Goal: Task Accomplishment & Management: Use online tool/utility

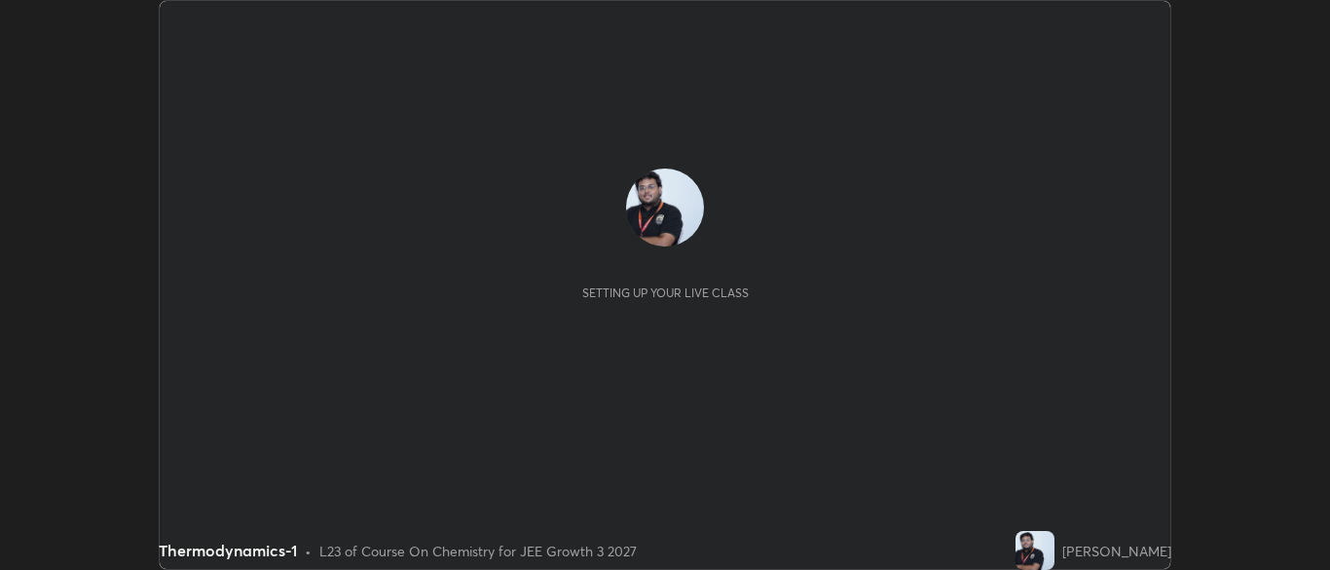
scroll to position [570, 1329]
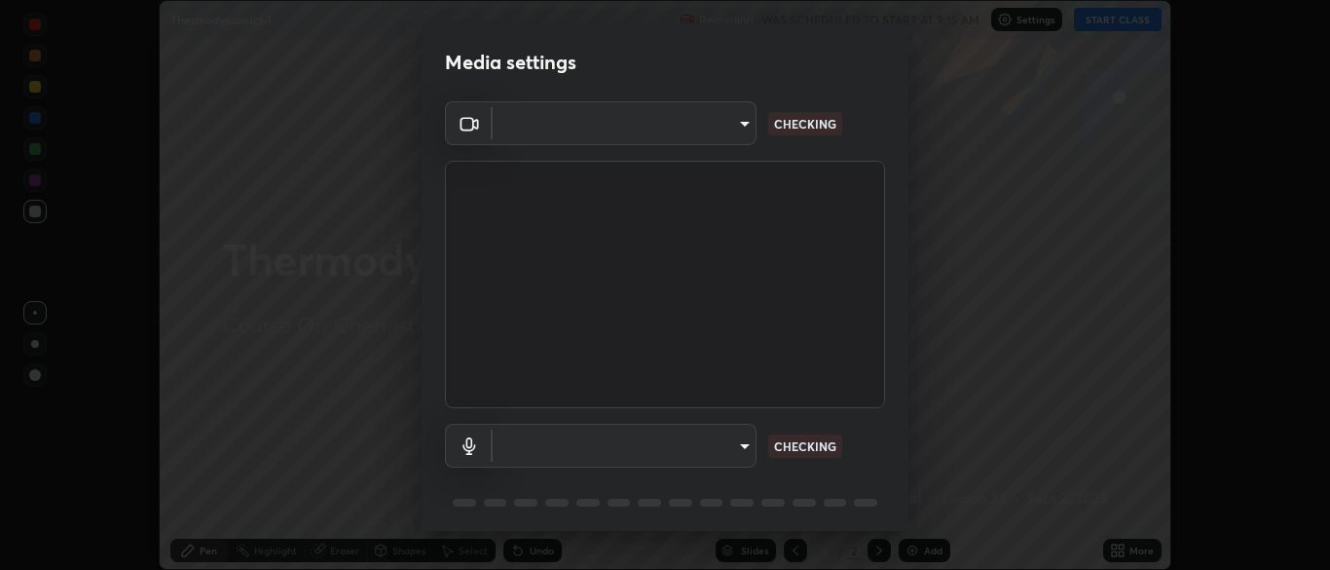
type input "eef005b29527826e5af247d4a6d9d1f78053638684425d14c19361716cd17942"
type input "communications"
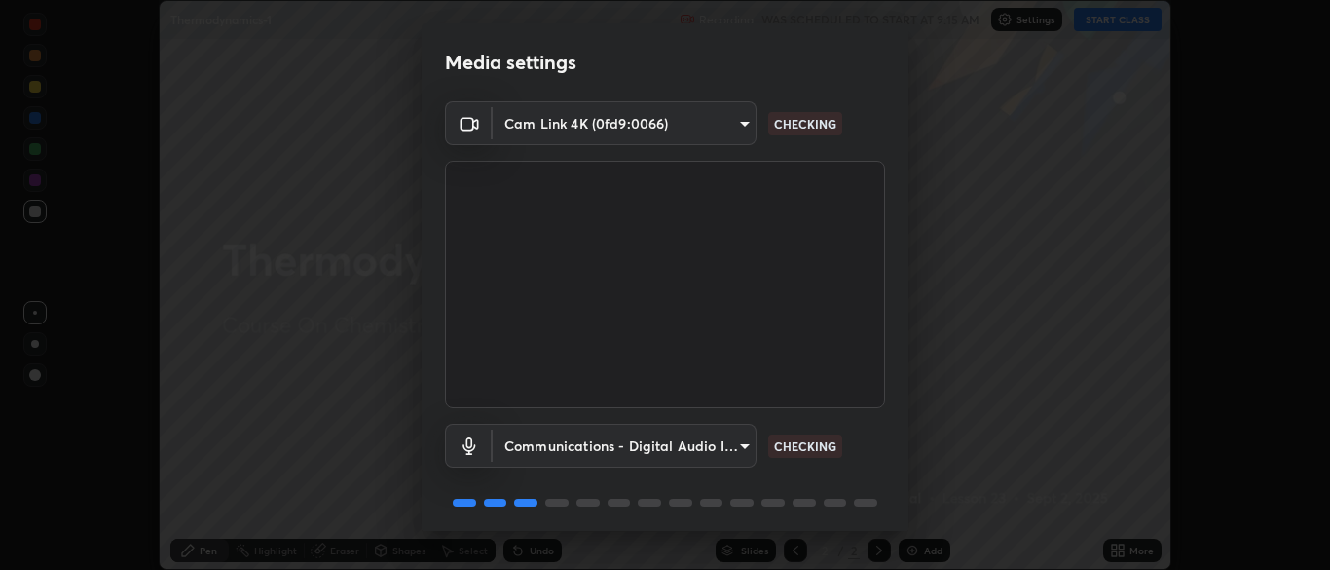
click at [588, 134] on body "Erase all Thermodynamics-1 Recording WAS SCHEDULED TO START AT 9:15 AM Settings…" at bounding box center [665, 285] width 1330 height 570
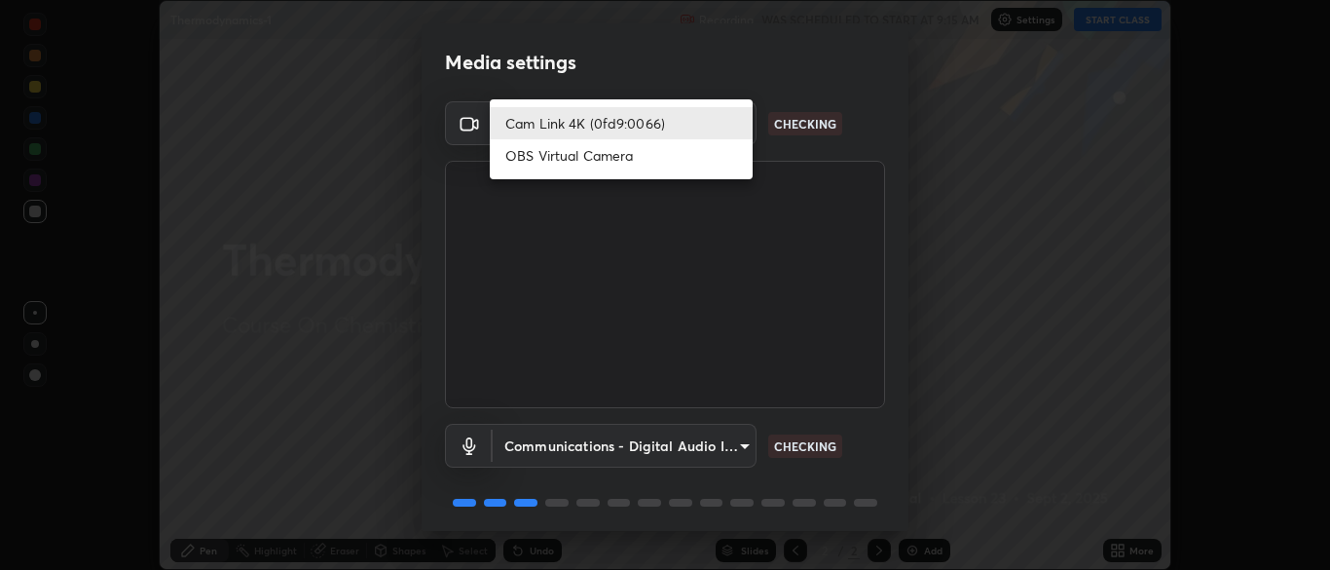
click at [581, 161] on li "OBS Virtual Camera" at bounding box center [621, 155] width 263 height 32
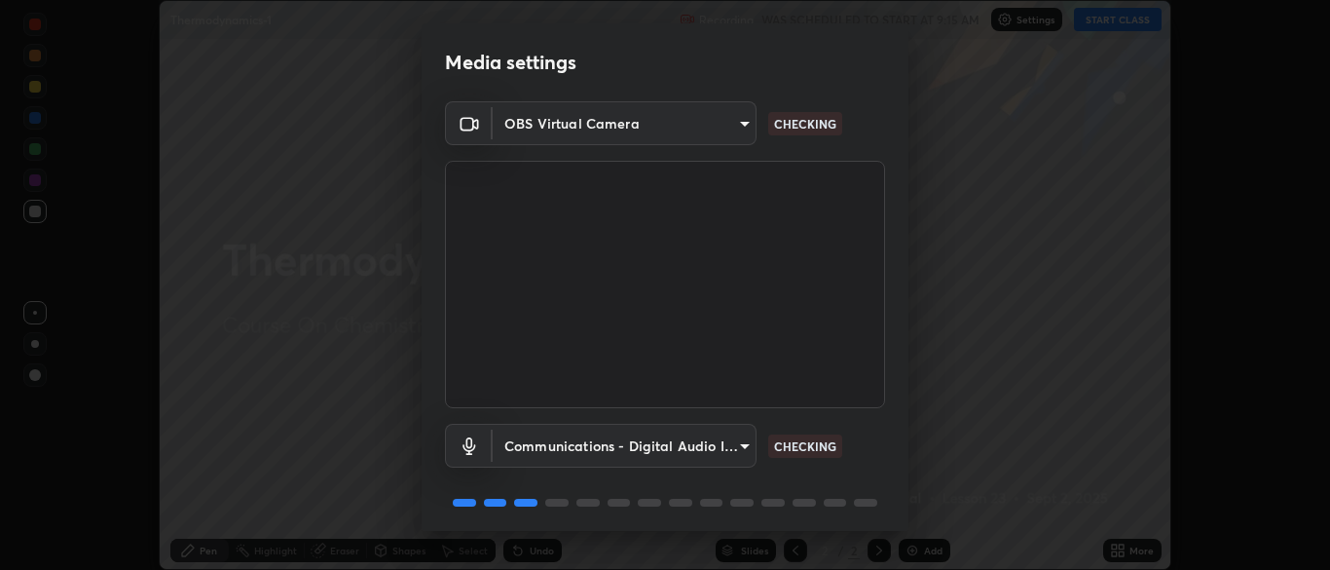
type input "7313fd45585aed834b6f1a7d948f9442f2d18b60722b63004f182b92f655e9b8"
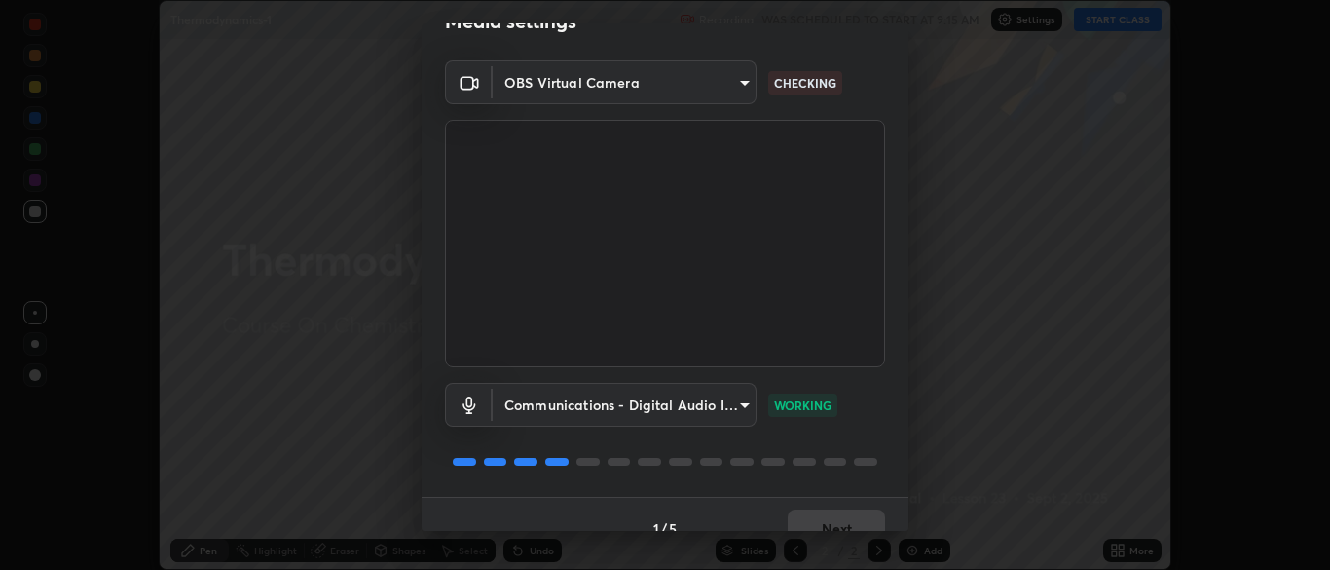
scroll to position [69, 0]
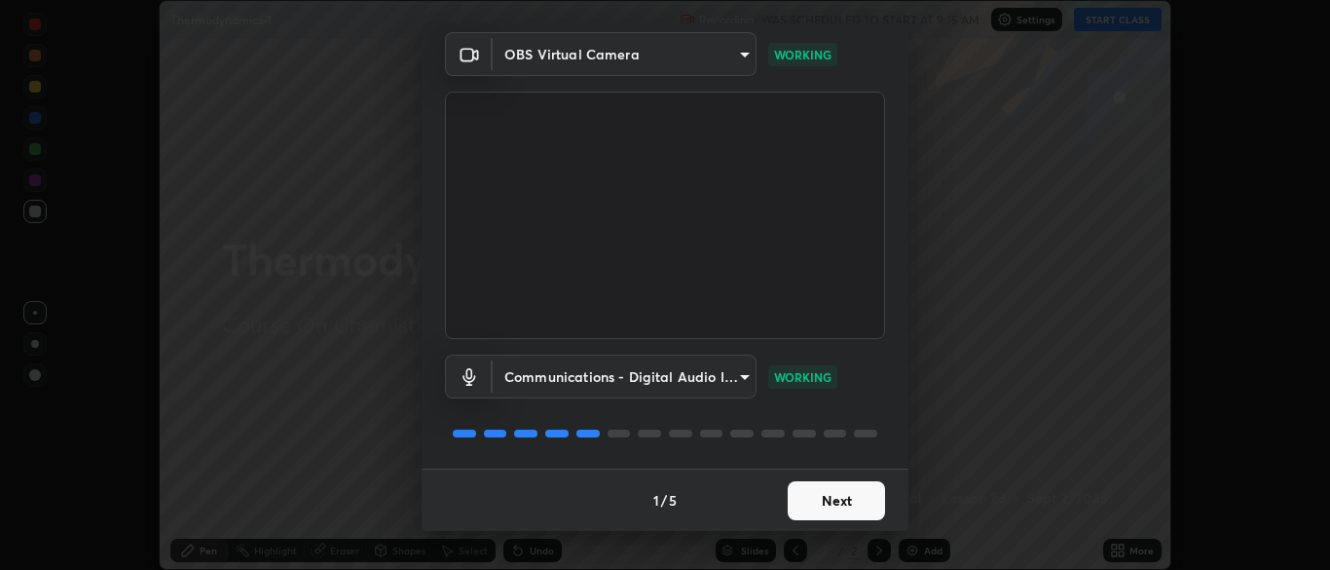
click at [847, 498] on button "Next" at bounding box center [836, 500] width 97 height 39
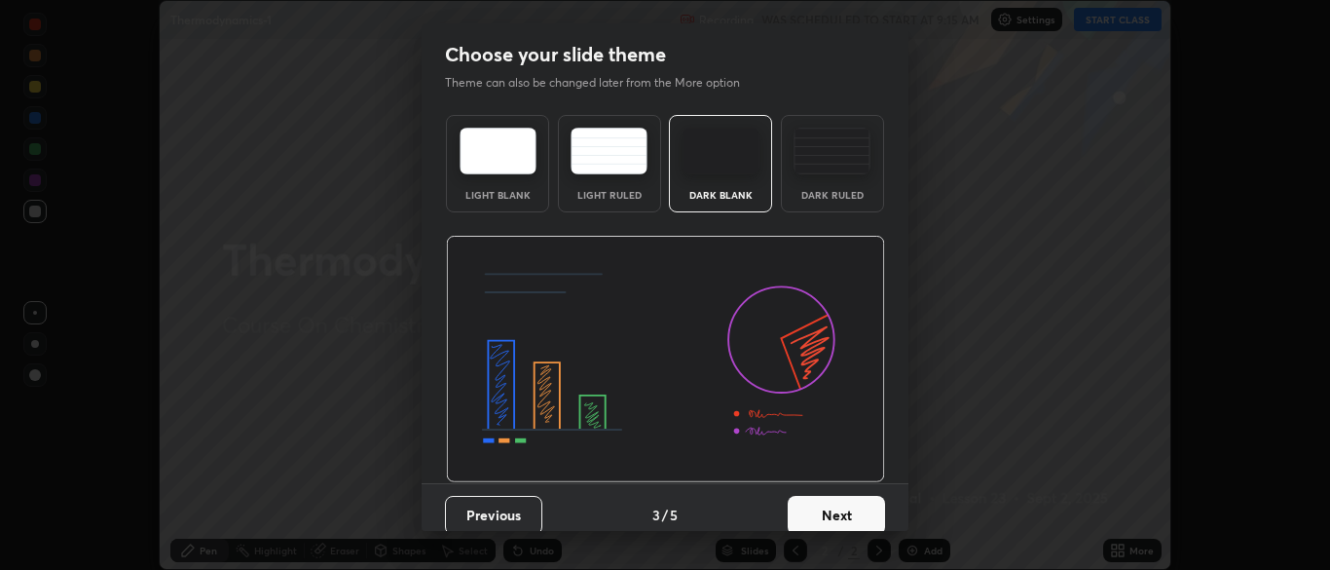
click at [866, 502] on button "Next" at bounding box center [836, 515] width 97 height 39
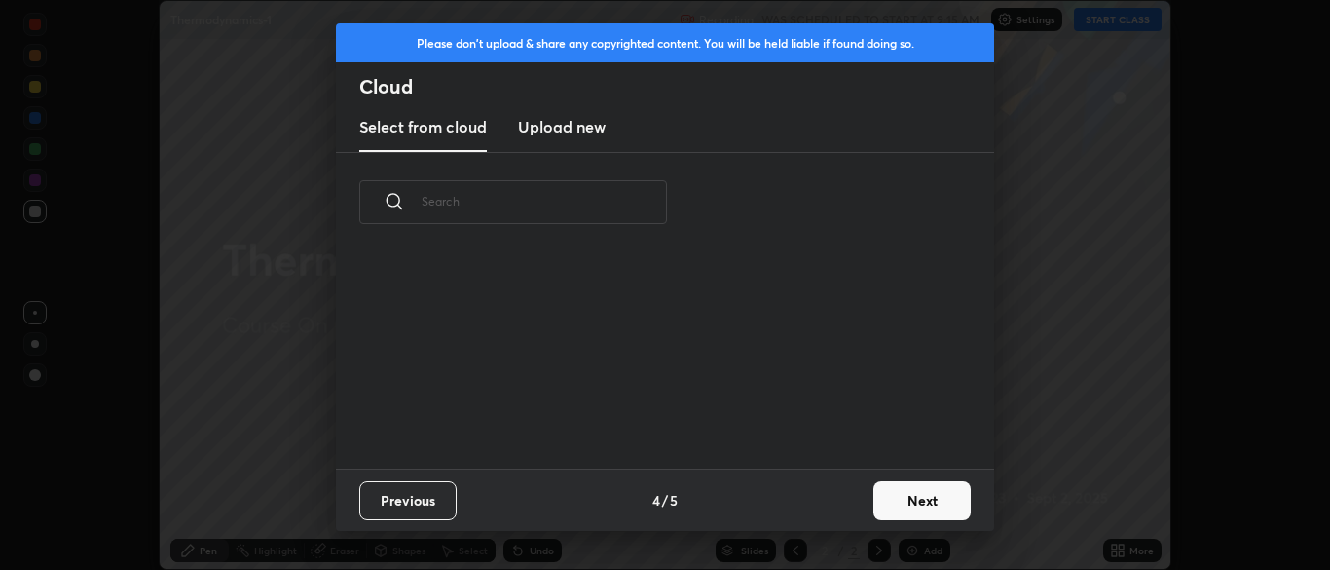
click at [915, 509] on button "Next" at bounding box center [921, 500] width 97 height 39
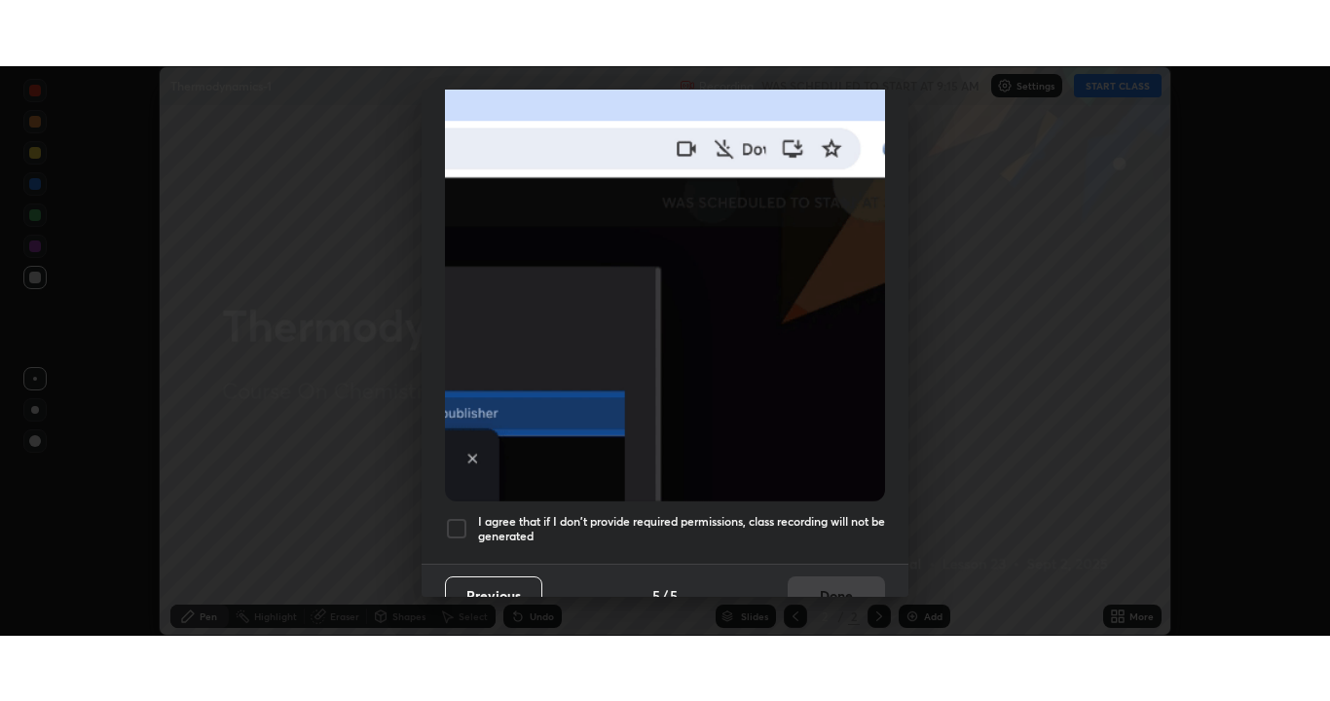
scroll to position [466, 0]
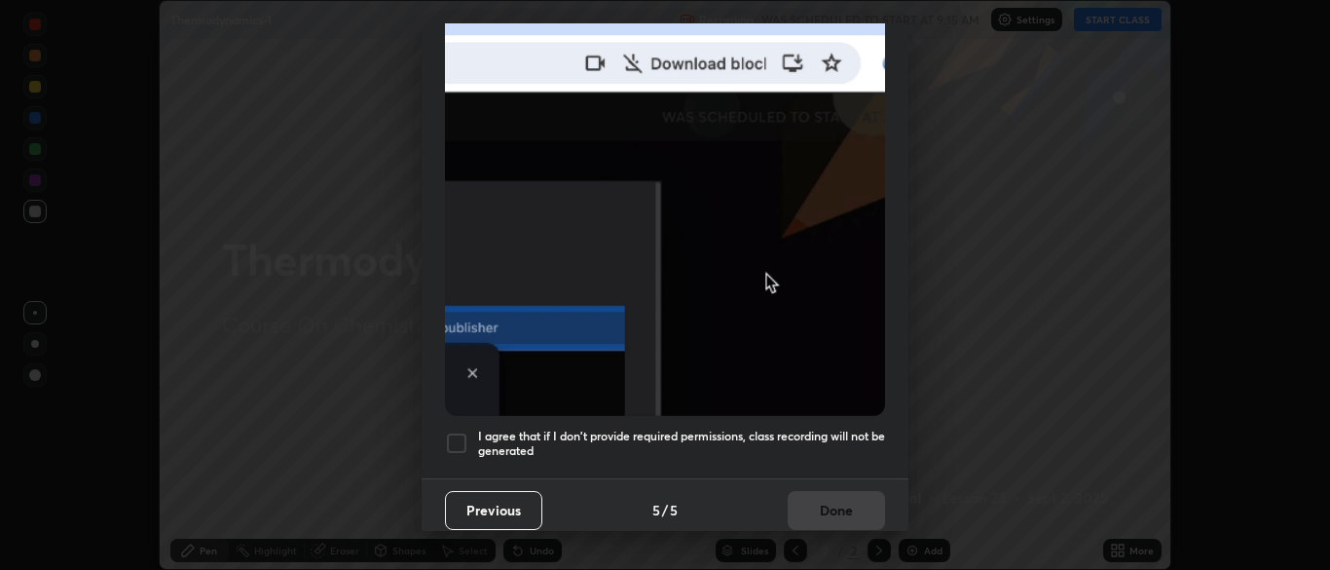
click at [454, 431] on div at bounding box center [456, 442] width 23 height 23
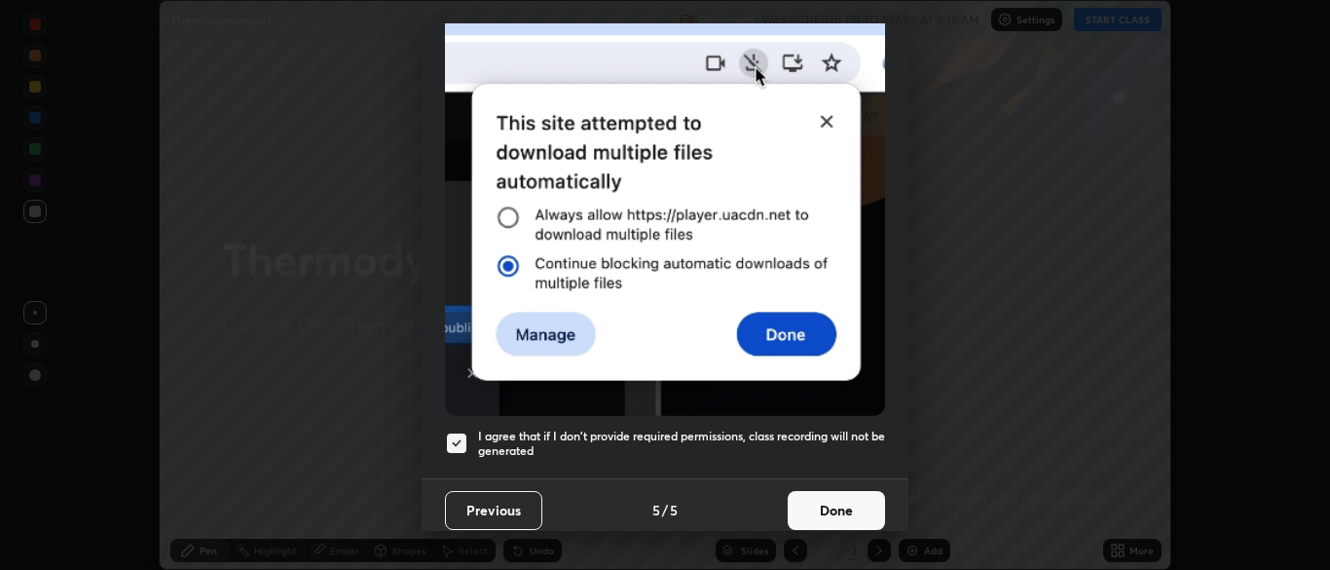
click at [839, 498] on button "Done" at bounding box center [836, 510] width 97 height 39
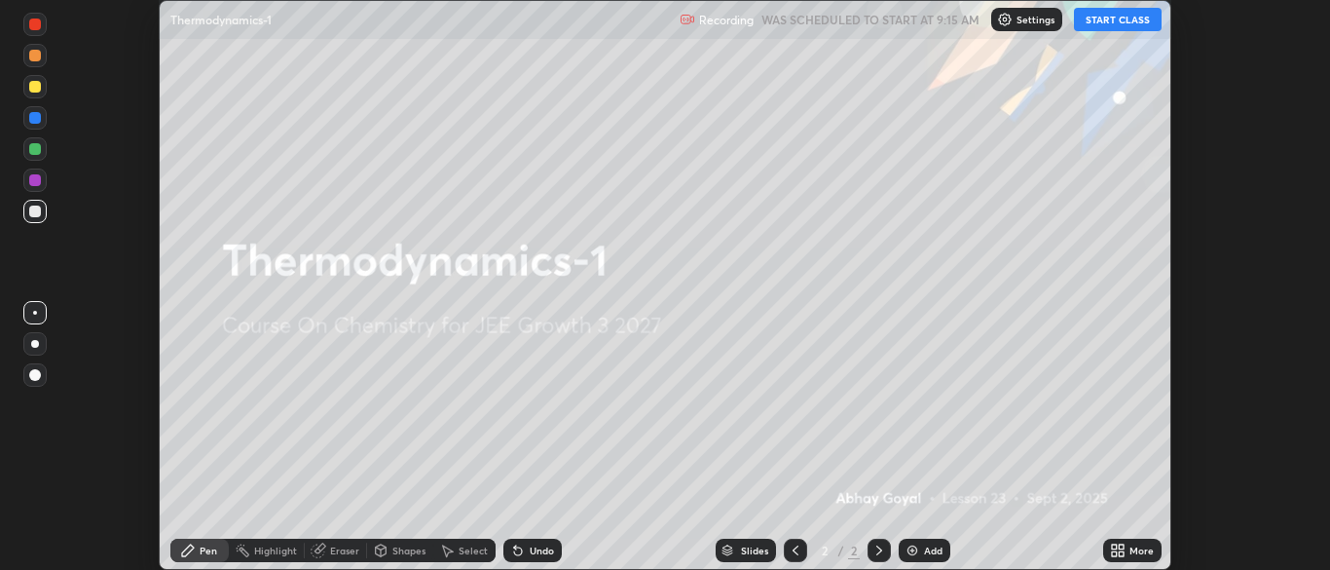
click at [1095, 20] on button "START CLASS" at bounding box center [1118, 19] width 88 height 23
click at [1139, 553] on div "More" at bounding box center [1141, 550] width 24 height 10
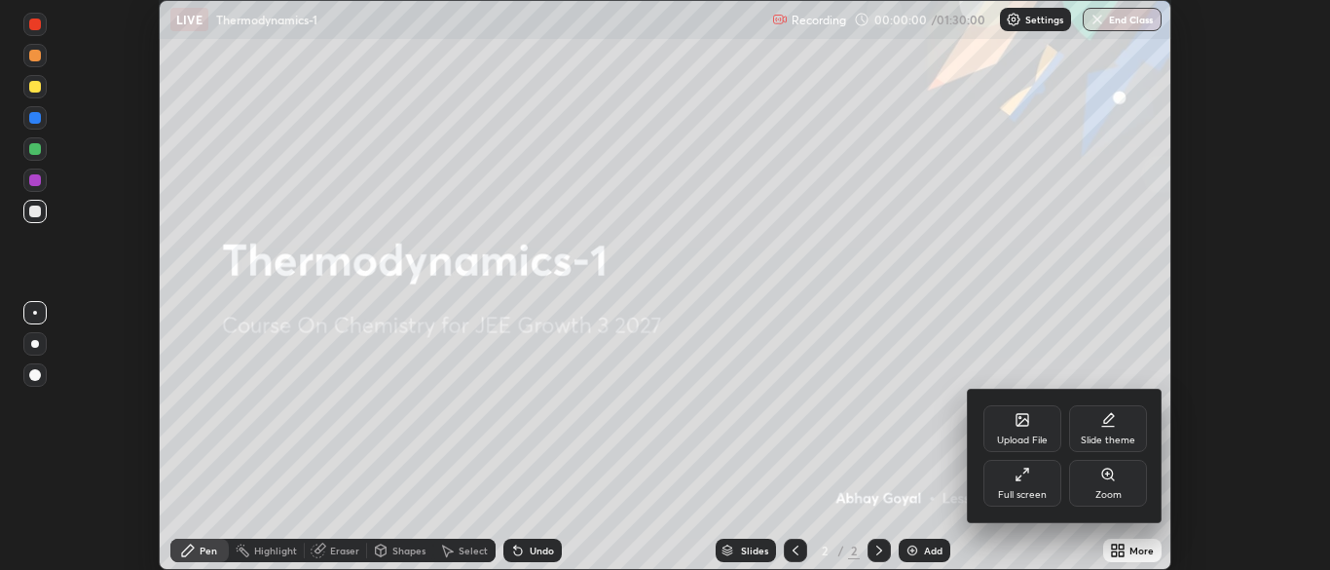
click at [1020, 490] on div "Full screen" at bounding box center [1022, 495] width 49 height 10
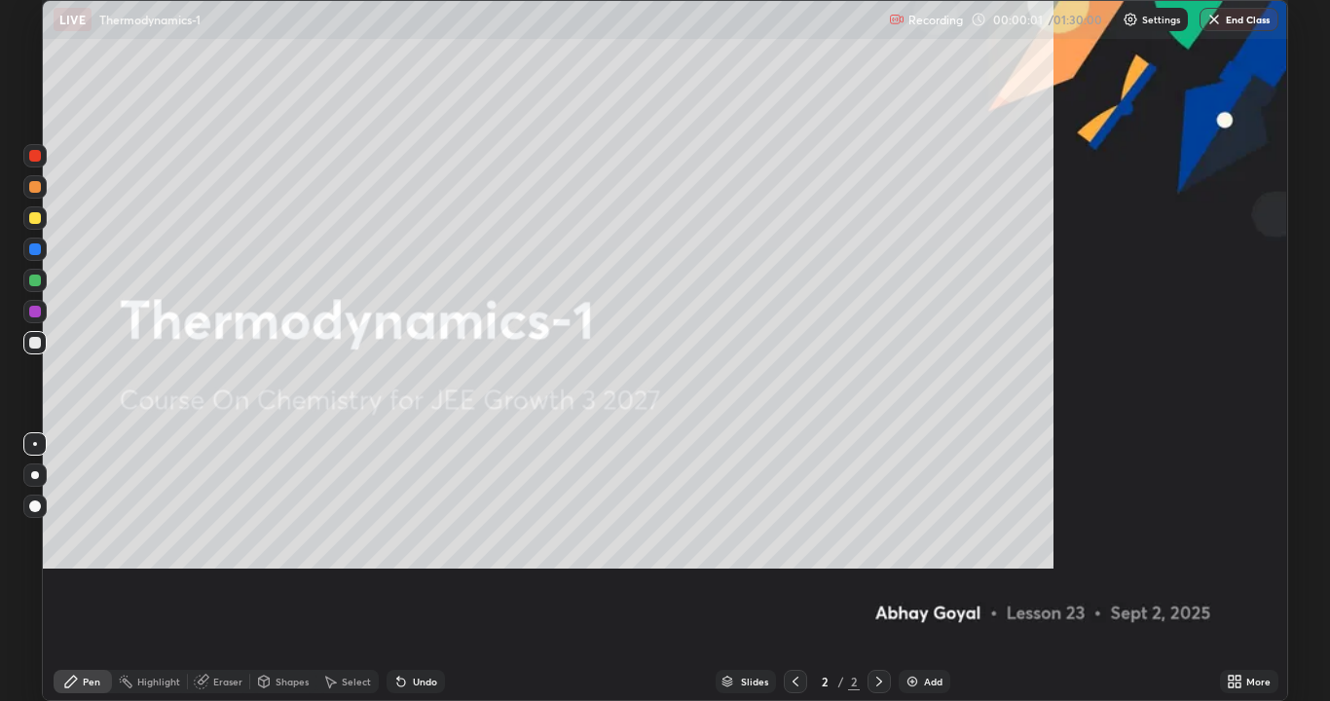
scroll to position [701, 1330]
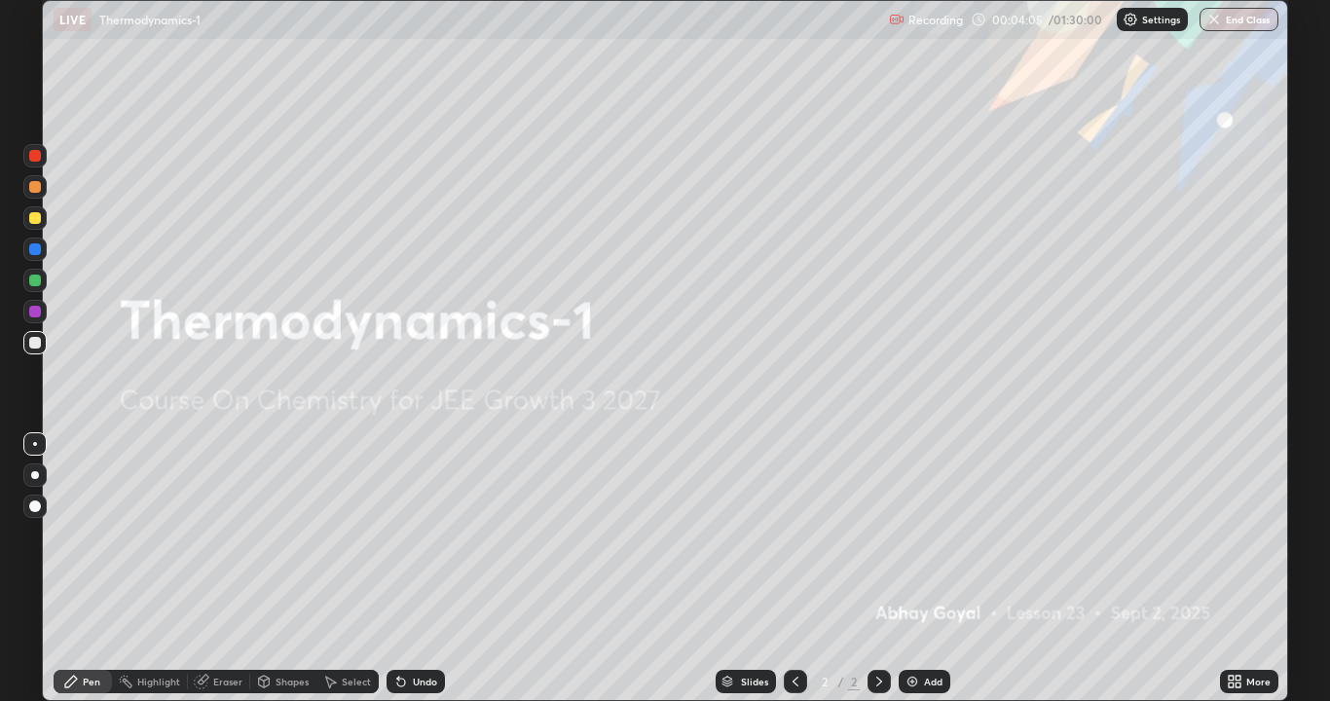
click at [930, 569] on div "Add" at bounding box center [933, 682] width 18 height 10
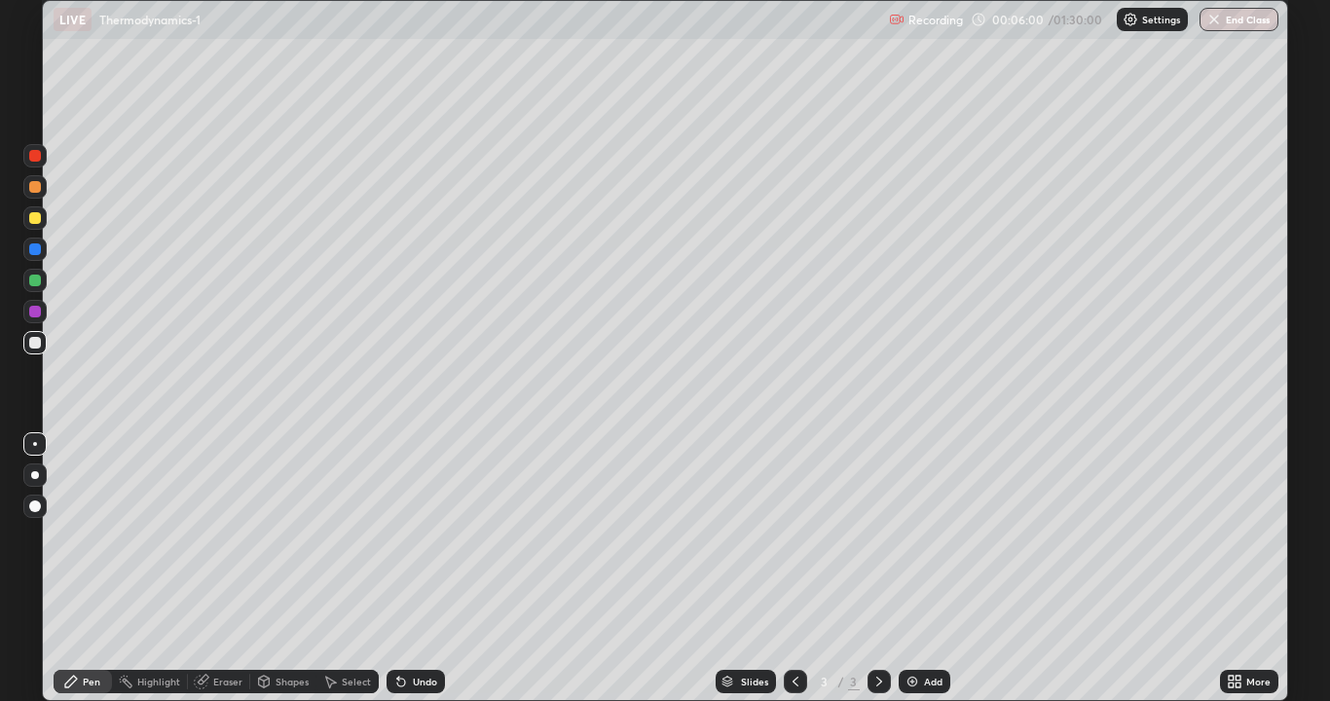
click at [930, 569] on div "Slides 3 / 3 Add" at bounding box center [832, 681] width 775 height 39
click at [933, 569] on div "Add" at bounding box center [933, 682] width 18 height 10
click at [934, 569] on div "Add" at bounding box center [933, 682] width 18 height 10
click at [927, 569] on div "Add" at bounding box center [933, 682] width 18 height 10
click at [935, 569] on div "Add" at bounding box center [925, 681] width 52 height 23
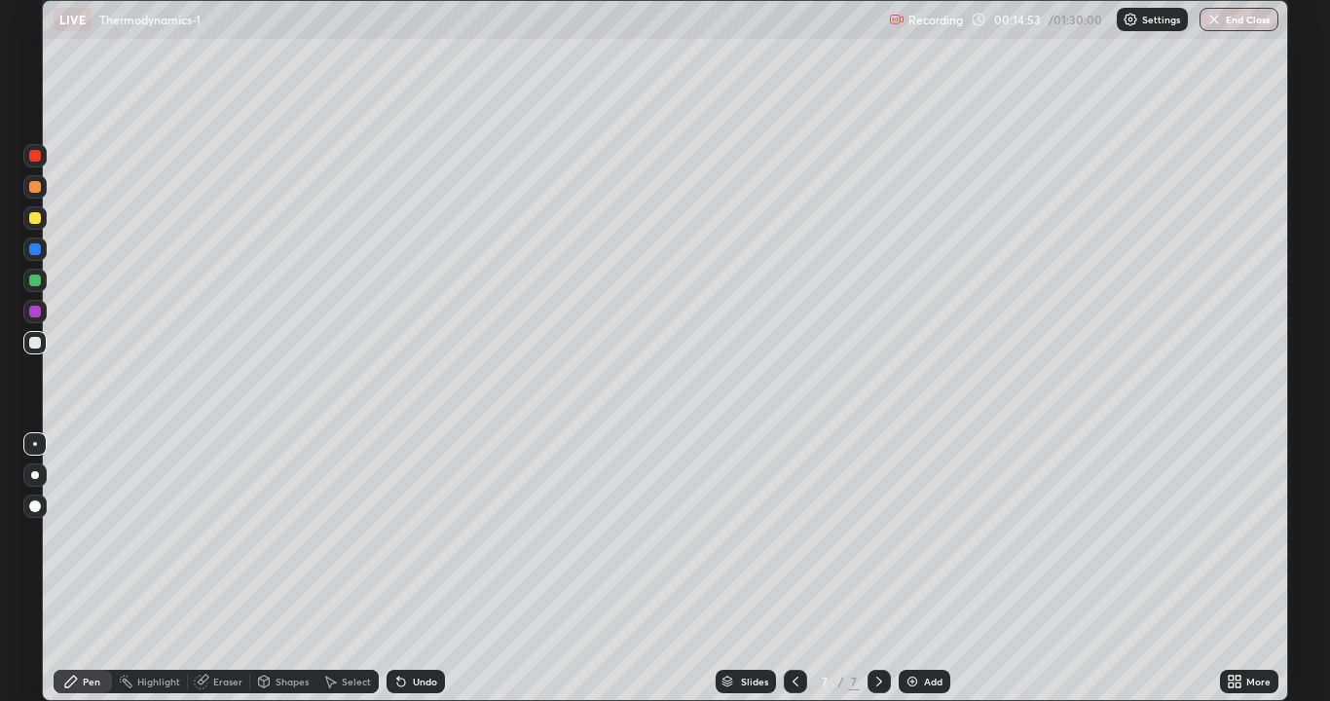
click at [929, 569] on div "Slides 7 / 7 Add" at bounding box center [832, 681] width 775 height 39
click at [924, 569] on div "Add" at bounding box center [933, 682] width 18 height 10
click at [931, 569] on div "Add" at bounding box center [925, 681] width 52 height 23
click at [413, 569] on div "Undo" at bounding box center [416, 681] width 58 height 23
click at [419, 569] on div "Undo" at bounding box center [425, 682] width 24 height 10
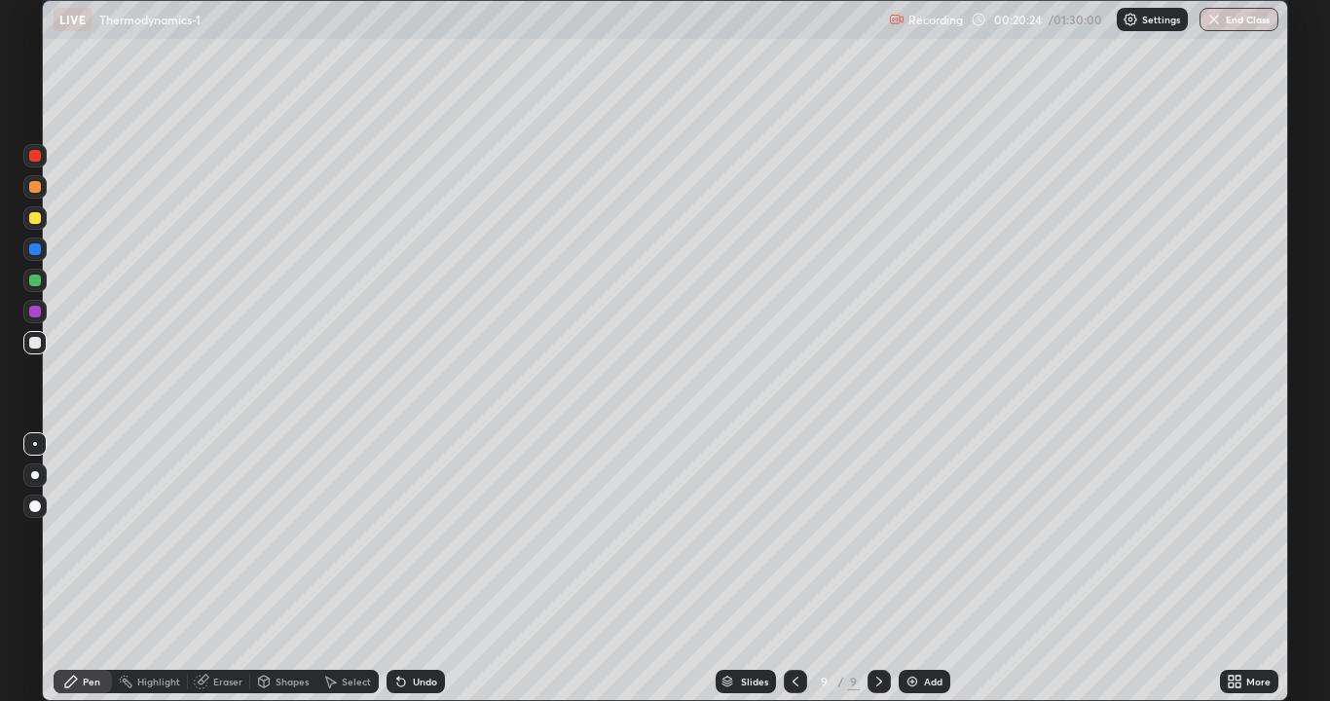
click at [421, 569] on div "Undo" at bounding box center [425, 682] width 24 height 10
click at [920, 569] on div "Add" at bounding box center [925, 681] width 52 height 23
click at [934, 569] on div "Add" at bounding box center [933, 682] width 18 height 10
click at [29, 217] on div at bounding box center [35, 218] width 12 height 12
click at [909, 569] on img at bounding box center [912, 682] width 16 height 16
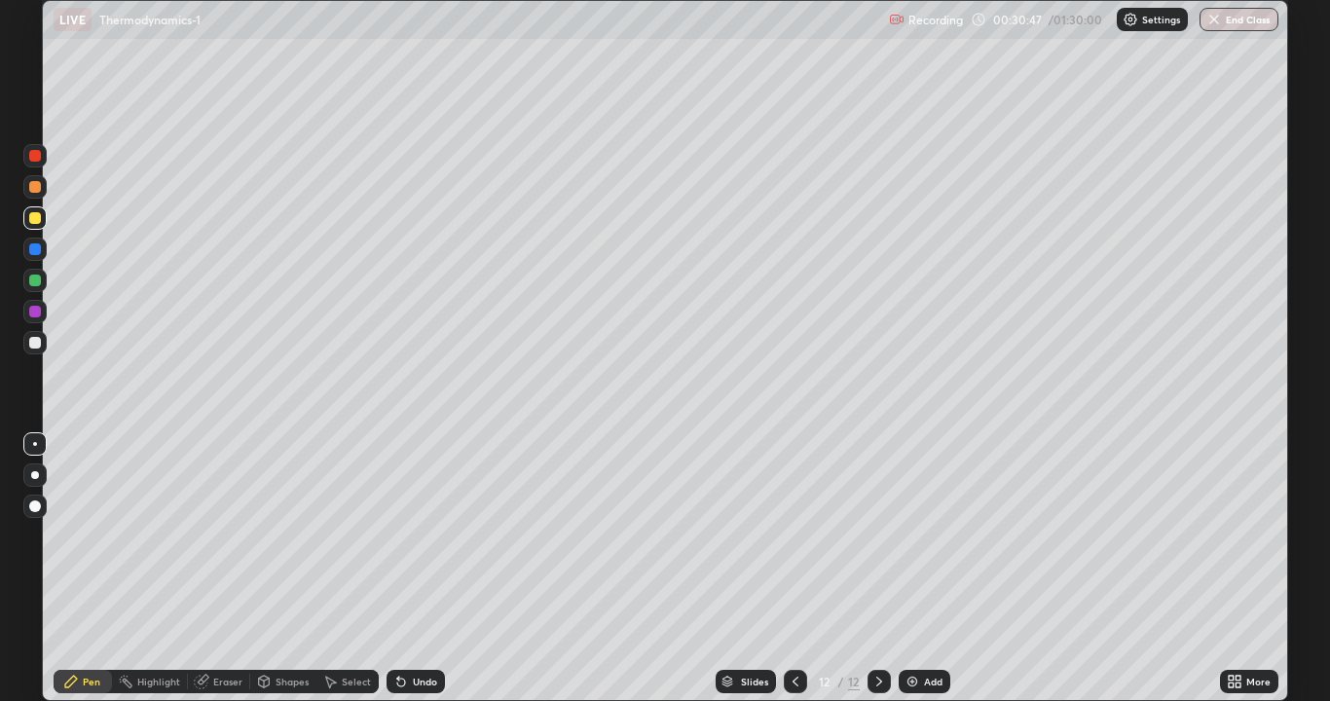
click at [31, 285] on div at bounding box center [35, 281] width 12 height 12
click at [413, 569] on div "Undo" at bounding box center [425, 682] width 24 height 10
click at [921, 569] on div "Add" at bounding box center [925, 681] width 52 height 23
click at [34, 313] on div at bounding box center [35, 312] width 12 height 12
click at [32, 224] on div at bounding box center [34, 217] width 23 height 23
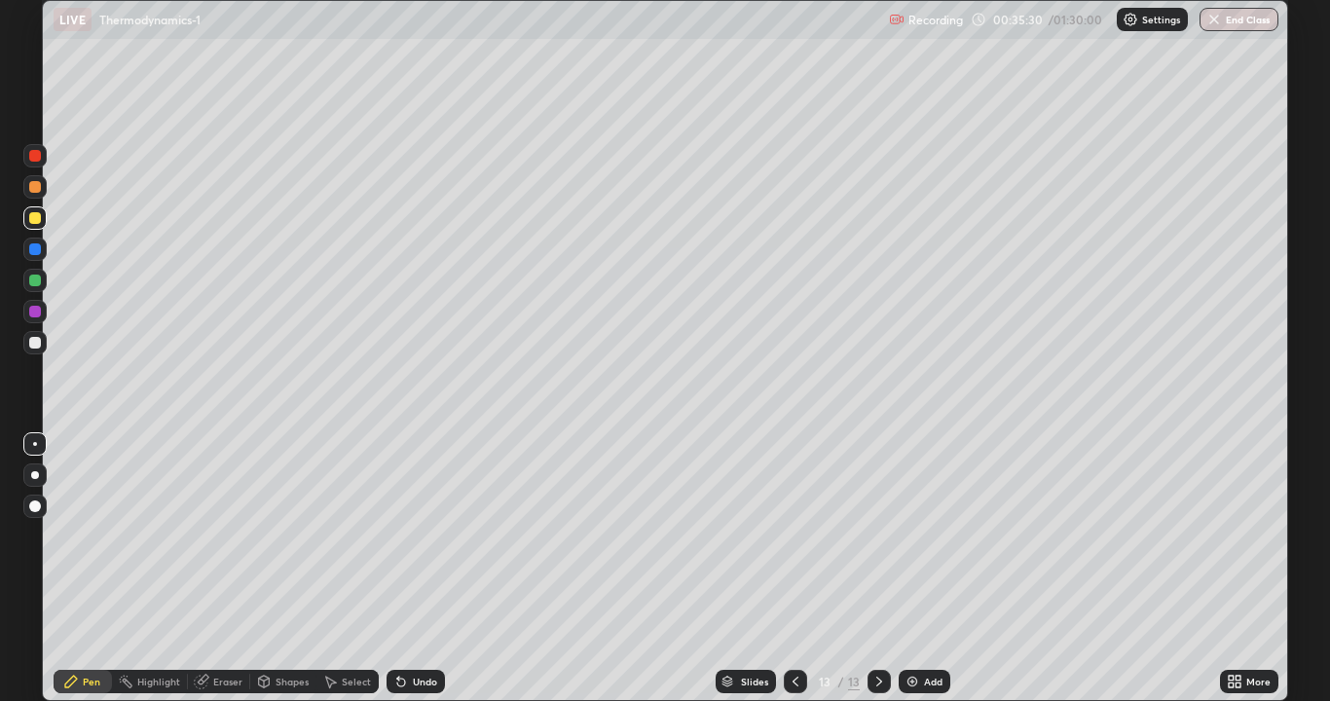
click at [33, 343] on div at bounding box center [35, 343] width 12 height 12
click at [418, 569] on div "Undo" at bounding box center [425, 682] width 24 height 10
click at [429, 569] on div "Undo" at bounding box center [425, 682] width 24 height 10
click at [25, 345] on div at bounding box center [34, 342] width 23 height 23
click at [31, 277] on div at bounding box center [35, 281] width 12 height 12
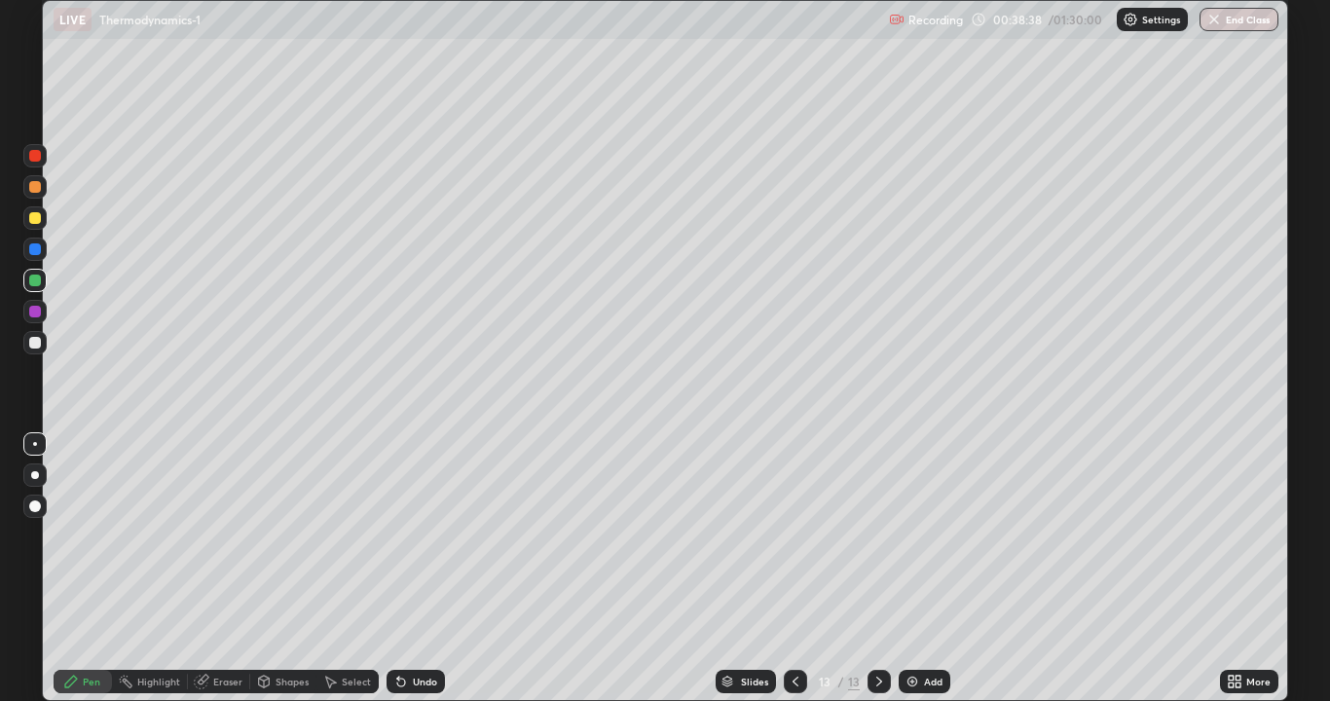
click at [936, 569] on div "Add" at bounding box center [925, 681] width 52 height 23
click at [31, 342] on div at bounding box center [35, 343] width 12 height 12
click at [31, 313] on div at bounding box center [35, 312] width 12 height 12
click at [34, 282] on div at bounding box center [35, 281] width 12 height 12
click at [38, 345] on div at bounding box center [35, 343] width 12 height 12
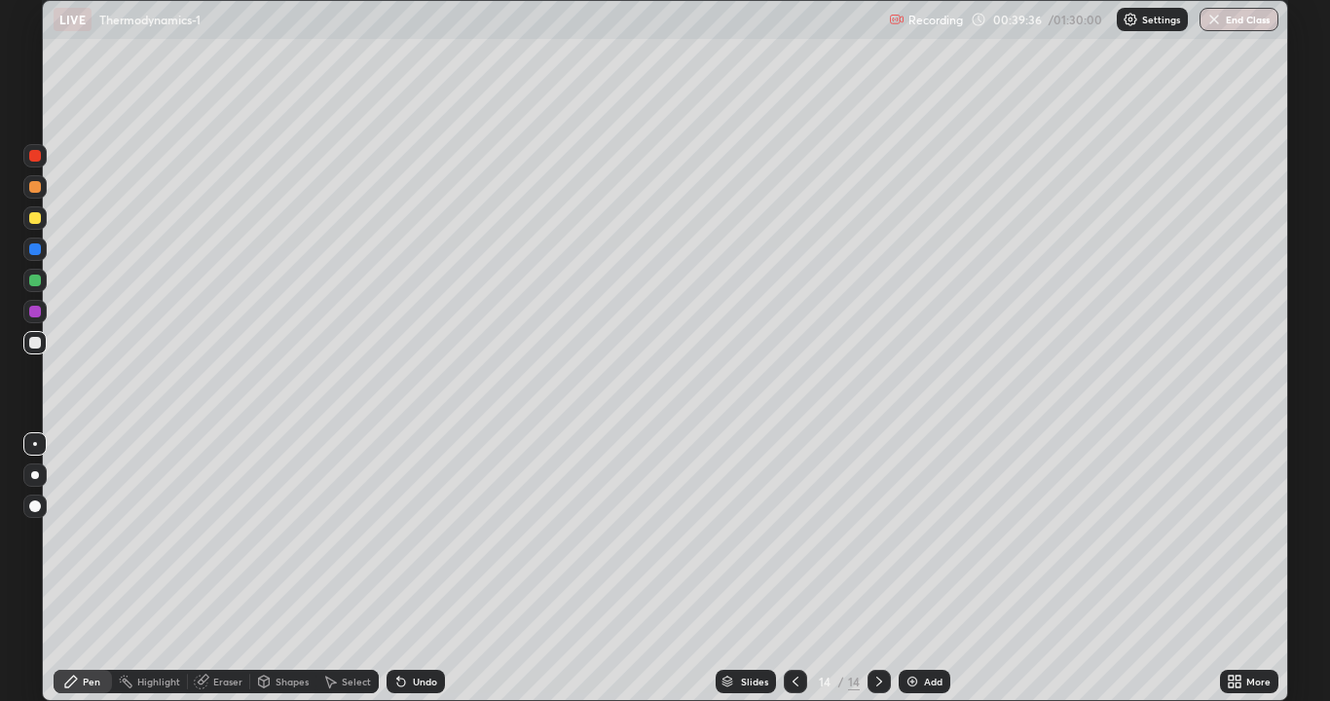
click at [36, 219] on div at bounding box center [35, 218] width 12 height 12
click at [35, 337] on div at bounding box center [35, 343] width 12 height 12
click at [35, 280] on div at bounding box center [35, 281] width 12 height 12
click at [30, 215] on div at bounding box center [35, 218] width 12 height 12
click at [221, 569] on div "Eraser" at bounding box center [227, 682] width 29 height 10
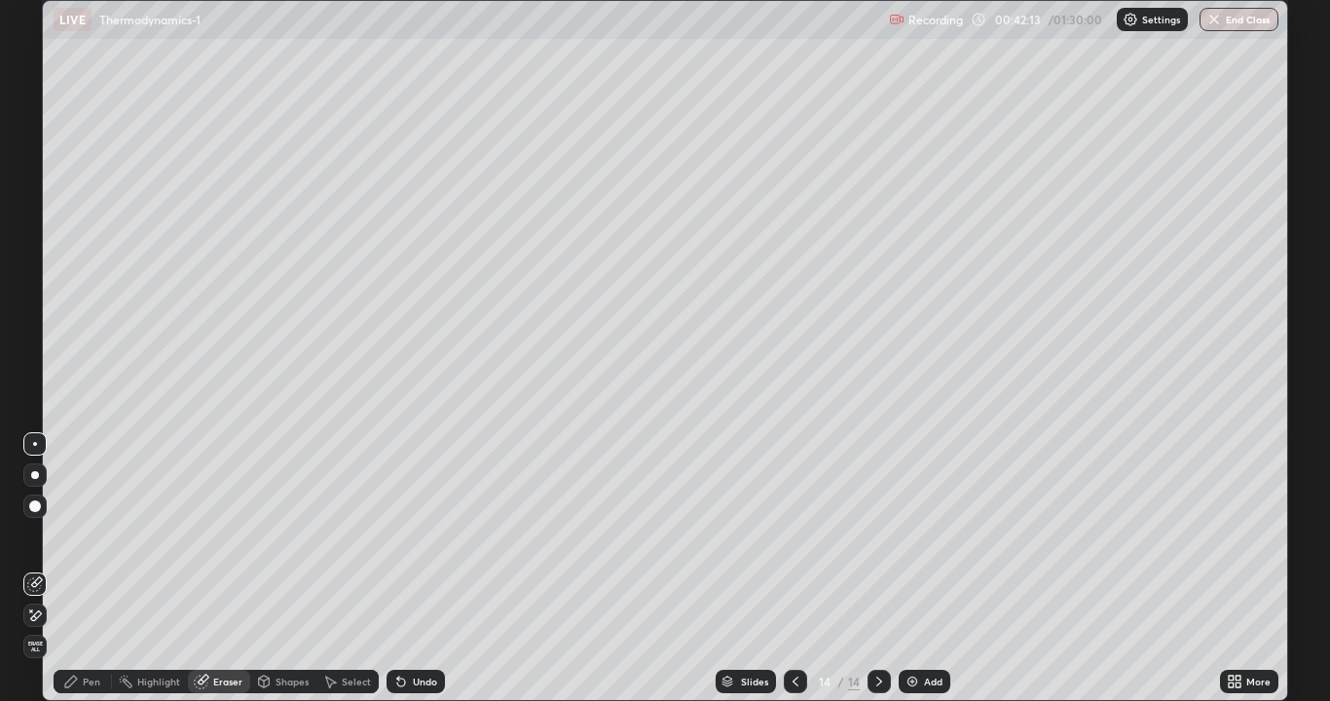
click at [73, 569] on div "Pen" at bounding box center [83, 681] width 58 height 23
click at [39, 320] on div at bounding box center [34, 311] width 23 height 23
click at [925, 569] on div "Add" at bounding box center [933, 682] width 18 height 10
click at [793, 569] on icon at bounding box center [796, 682] width 16 height 16
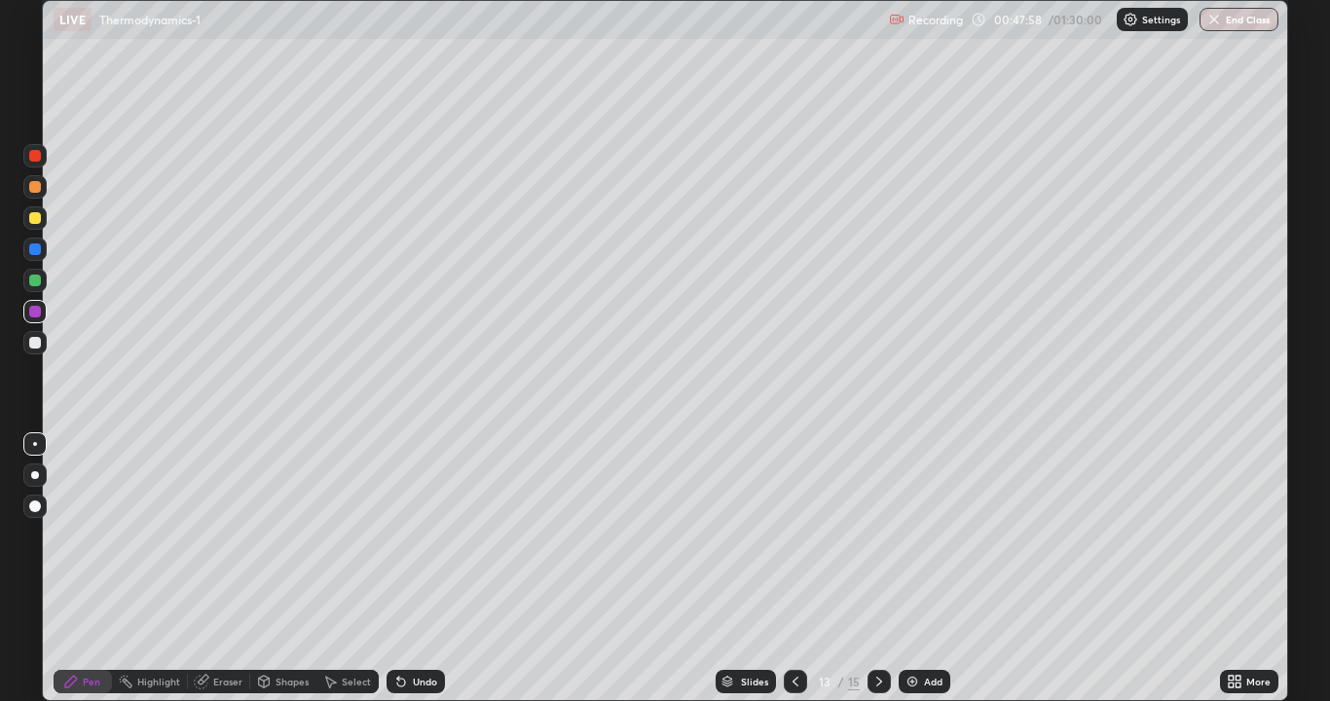
click at [877, 569] on icon at bounding box center [879, 682] width 16 height 16
click at [793, 569] on icon at bounding box center [796, 682] width 16 height 16
click at [880, 569] on icon at bounding box center [879, 682] width 16 height 16
click at [793, 569] on icon at bounding box center [796, 682] width 16 height 16
click at [867, 569] on div at bounding box center [878, 681] width 23 height 23
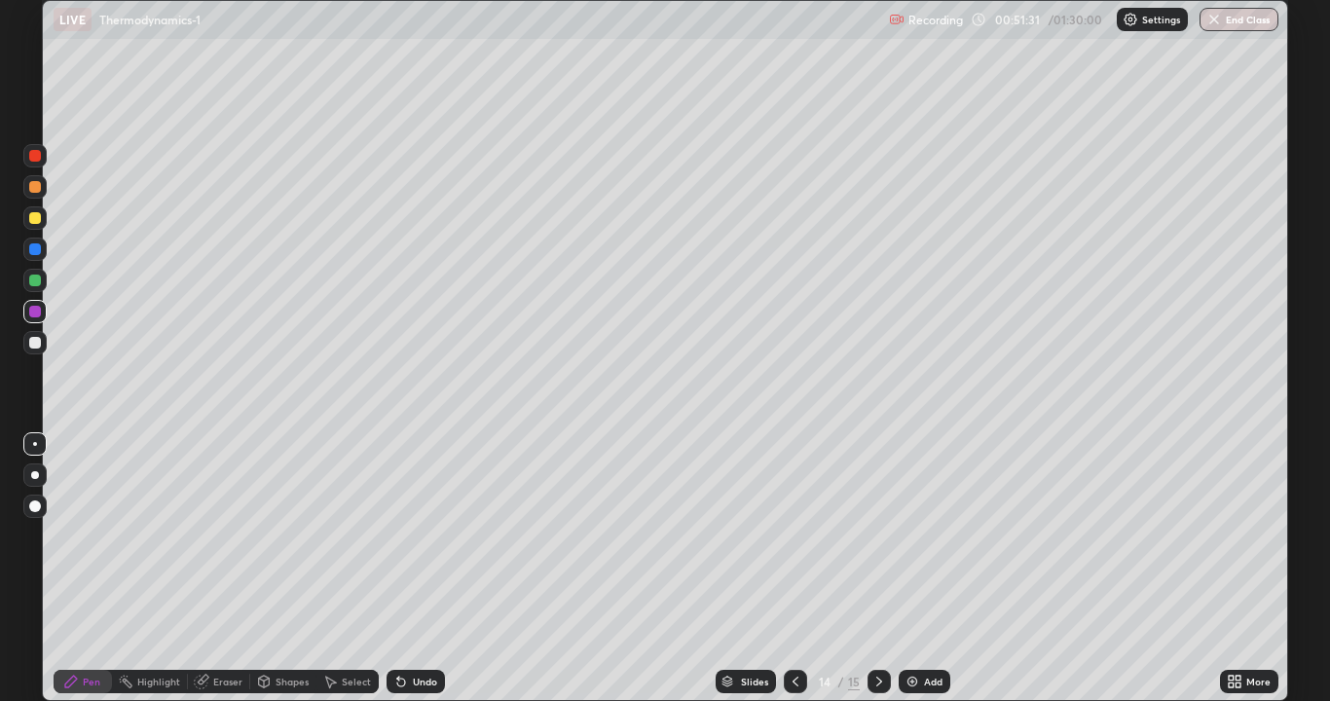
click at [876, 569] on icon at bounding box center [879, 682] width 16 height 16
click at [932, 569] on div "Add" at bounding box center [933, 682] width 18 height 10
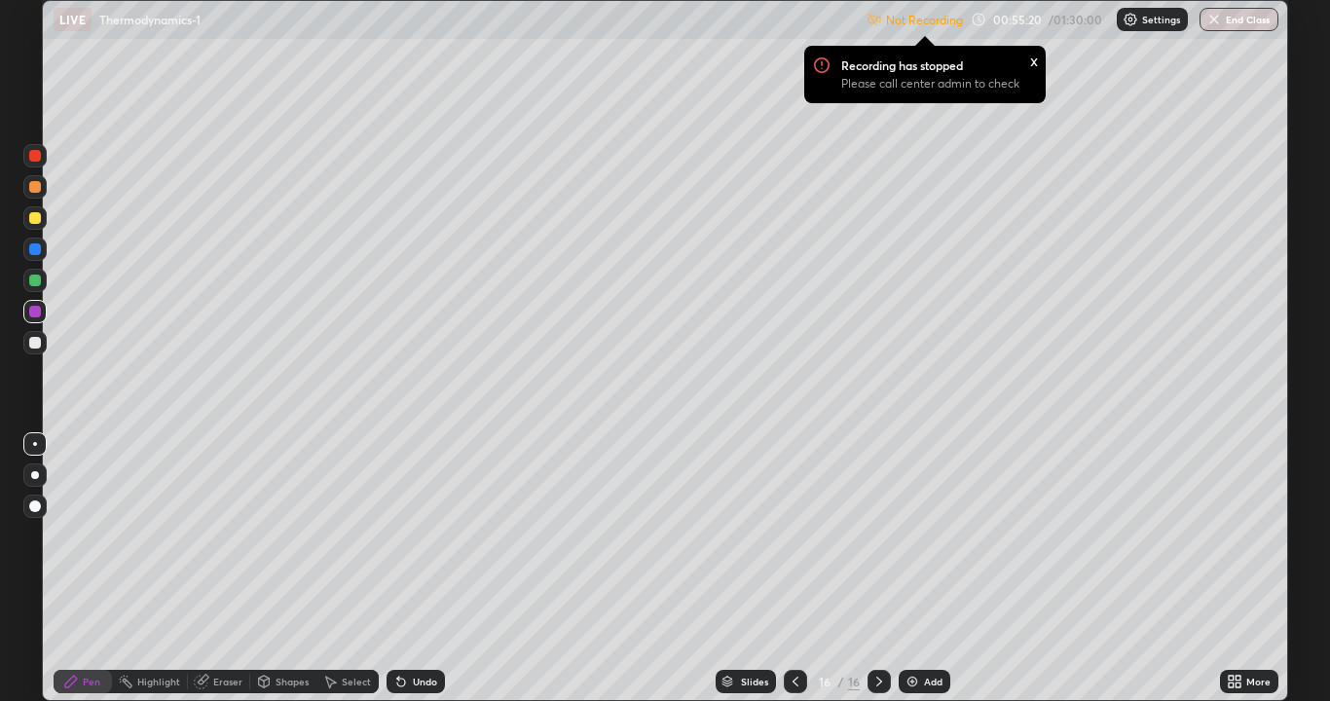
click at [1138, 23] on div "Settings" at bounding box center [1152, 19] width 71 height 23
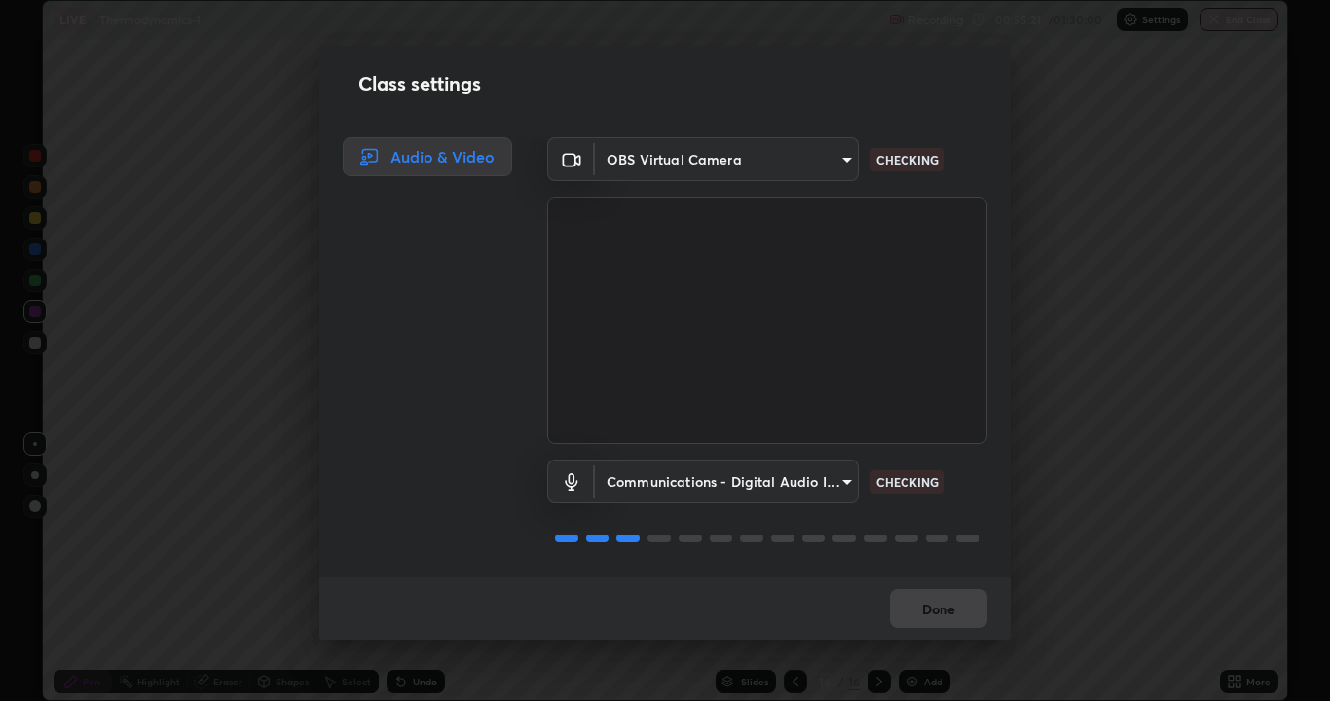
scroll to position [2, 0]
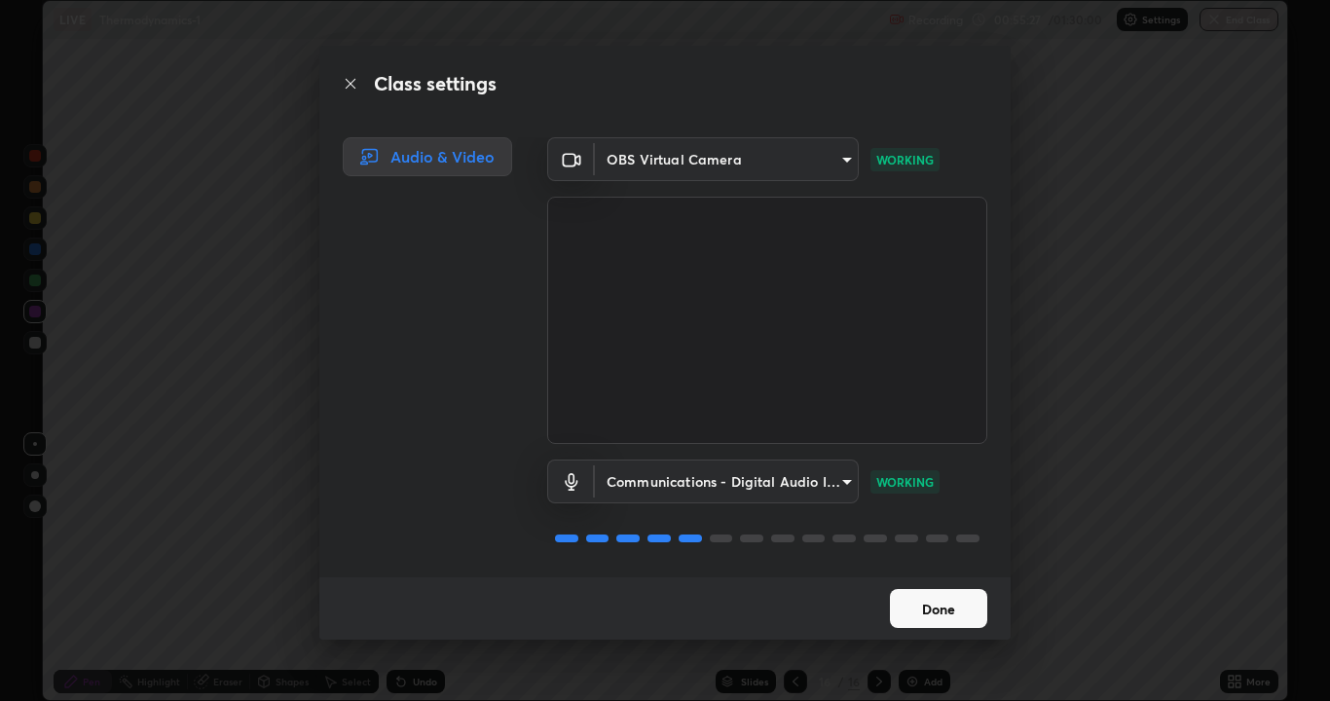
click at [941, 569] on button "Done" at bounding box center [938, 608] width 97 height 39
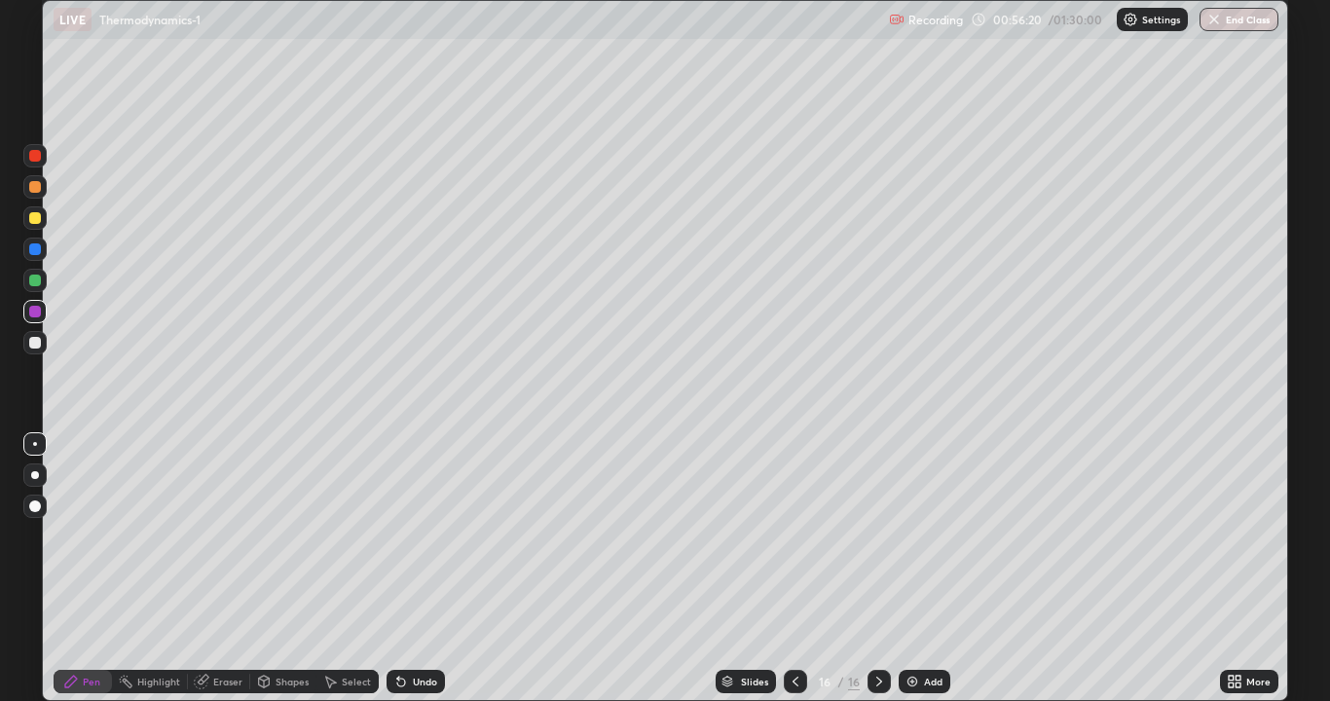
click at [35, 219] on div at bounding box center [35, 218] width 12 height 12
click at [925, 569] on div "Add" at bounding box center [933, 682] width 18 height 10
click at [35, 340] on div at bounding box center [35, 343] width 12 height 12
click at [933, 569] on div "Add" at bounding box center [925, 681] width 52 height 23
click at [42, 225] on div at bounding box center [34, 217] width 23 height 23
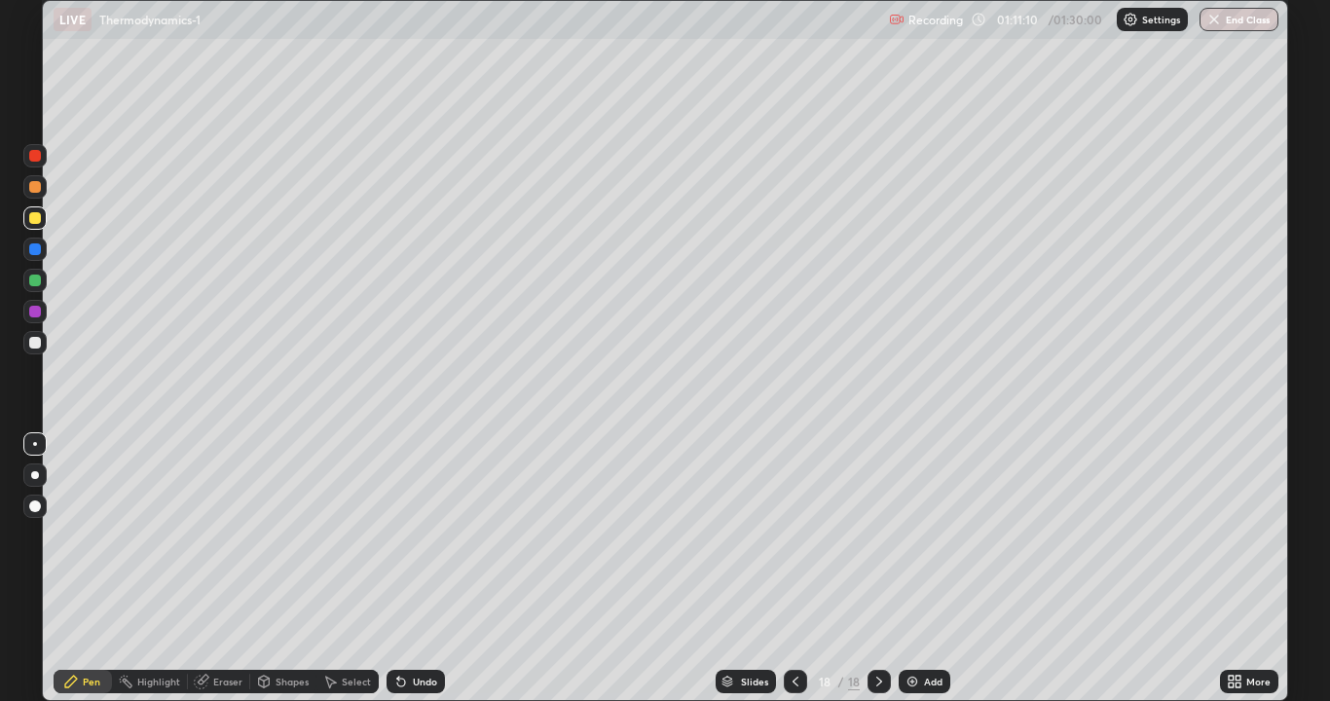
click at [419, 569] on div "Undo" at bounding box center [425, 682] width 24 height 10
click at [418, 569] on div "Undo" at bounding box center [425, 682] width 24 height 10
click at [417, 569] on div "Undo" at bounding box center [416, 681] width 58 height 23
click at [421, 569] on div "Undo" at bounding box center [416, 681] width 58 height 23
click at [418, 569] on div "Undo" at bounding box center [412, 681] width 66 height 39
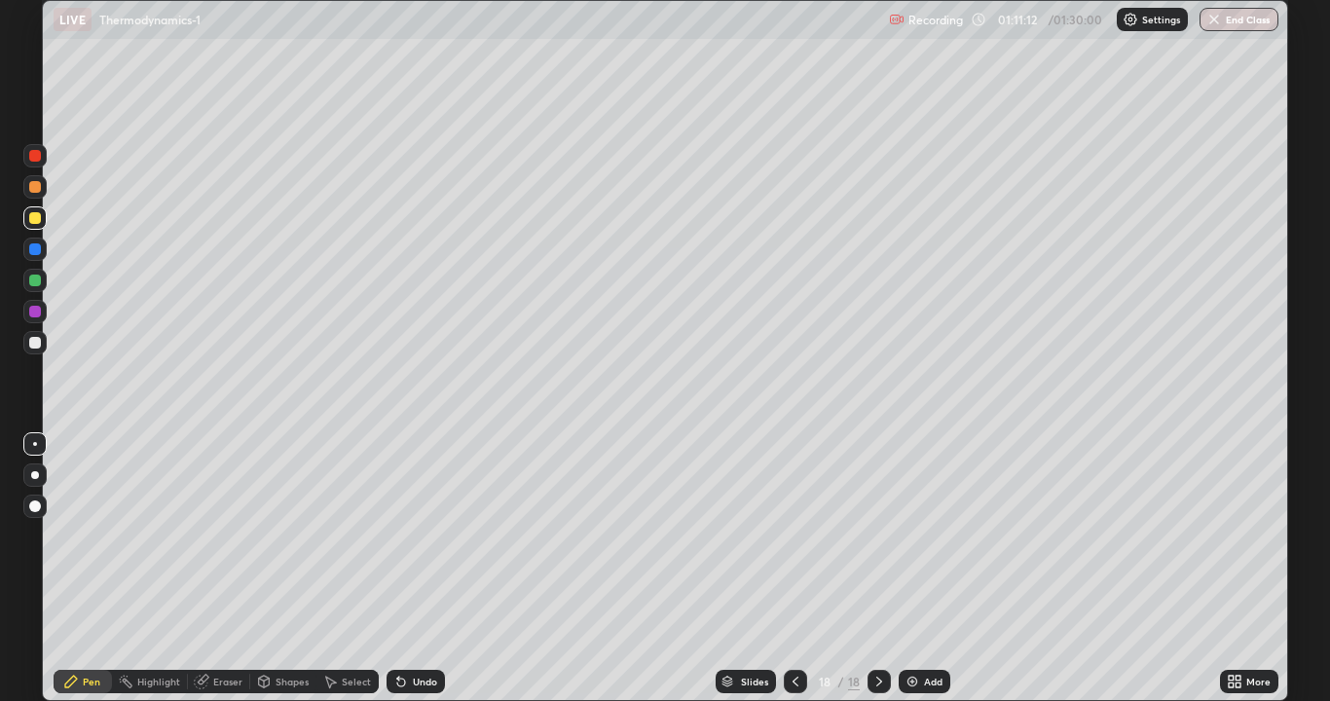
click at [421, 569] on div "Undo" at bounding box center [425, 682] width 24 height 10
click at [31, 340] on div at bounding box center [35, 343] width 12 height 12
click at [35, 219] on div at bounding box center [35, 218] width 12 height 12
click at [33, 343] on div at bounding box center [35, 343] width 12 height 12
click at [896, 569] on div "Slides 18 / 18 Add" at bounding box center [832, 681] width 775 height 39
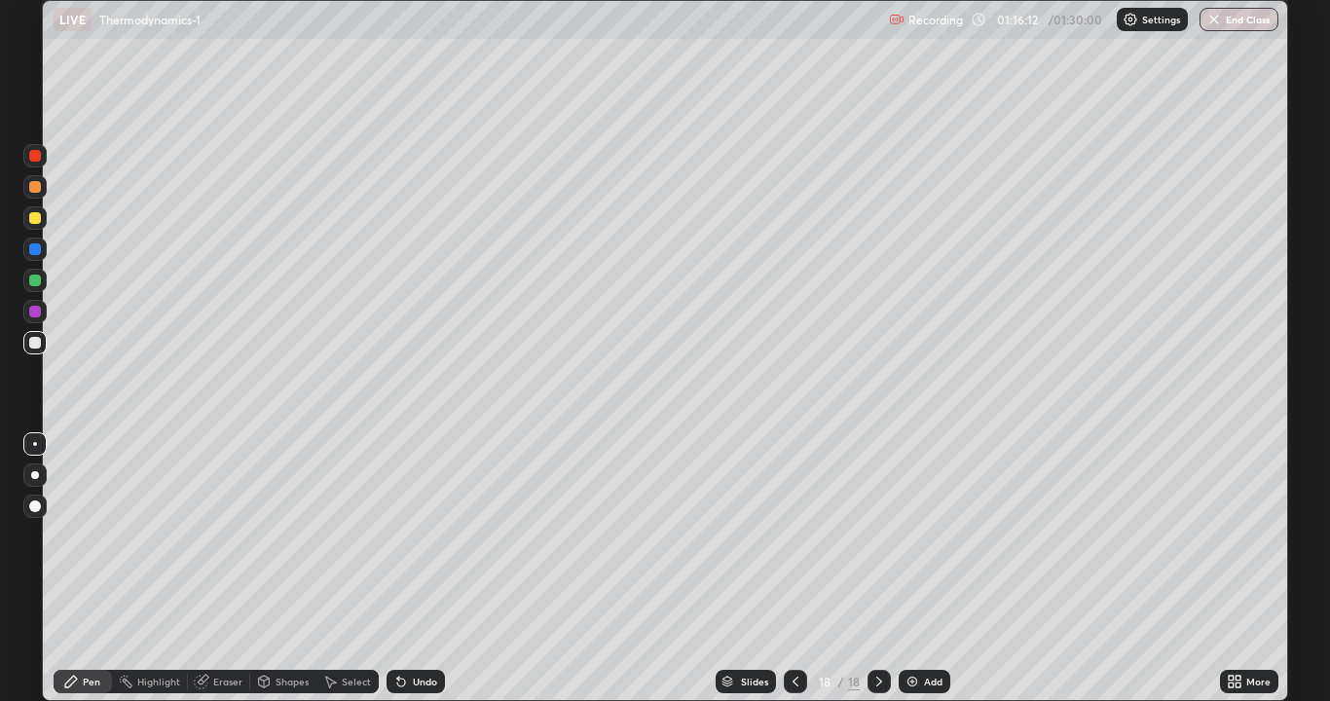
click at [927, 569] on div "Add" at bounding box center [933, 682] width 18 height 10
click at [417, 569] on div "Undo" at bounding box center [425, 682] width 24 height 10
click at [425, 569] on div "Undo" at bounding box center [425, 682] width 24 height 10
click at [44, 287] on div at bounding box center [34, 280] width 23 height 23
click at [32, 313] on div at bounding box center [35, 312] width 12 height 12
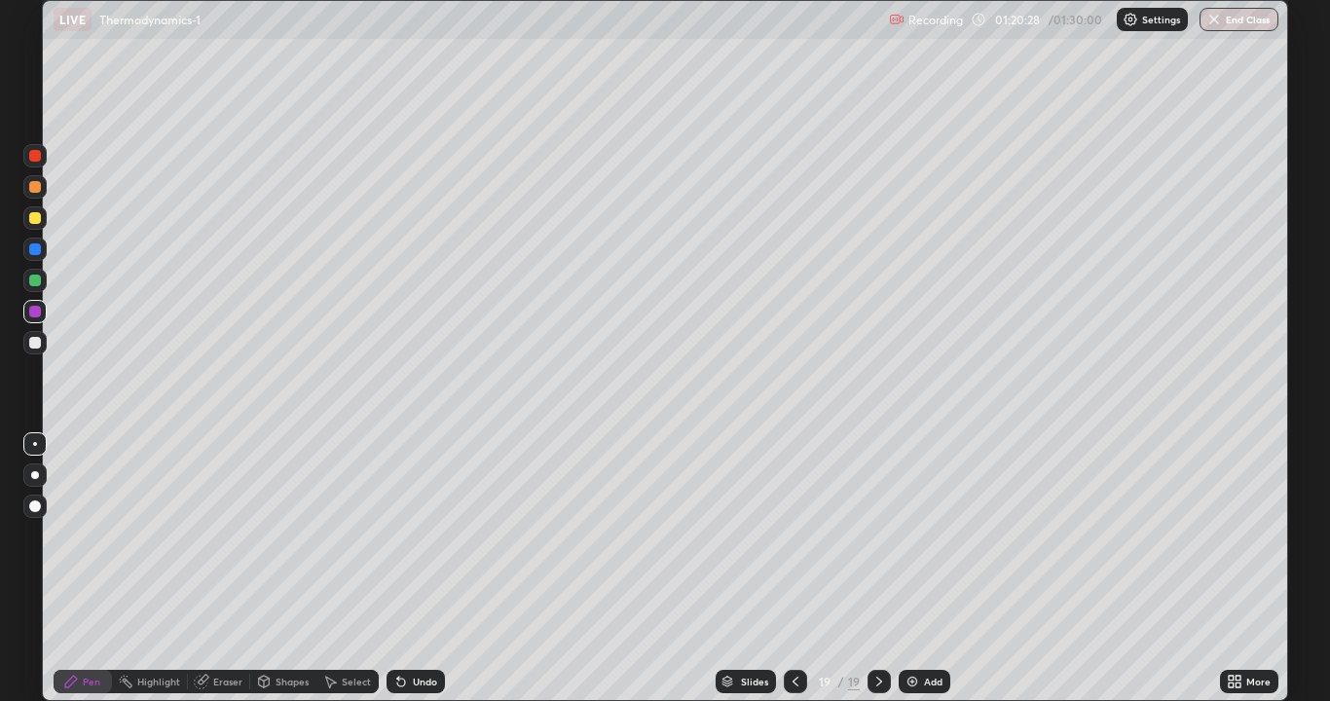
click at [424, 569] on div "Undo" at bounding box center [425, 682] width 24 height 10
click at [425, 569] on div "Undo" at bounding box center [425, 682] width 24 height 10
click at [423, 569] on div "Undo" at bounding box center [425, 682] width 24 height 10
click at [670, 569] on div "Slides 19 / 19 Add" at bounding box center [832, 681] width 775 height 39
click at [413, 569] on div "Undo" at bounding box center [425, 682] width 24 height 10
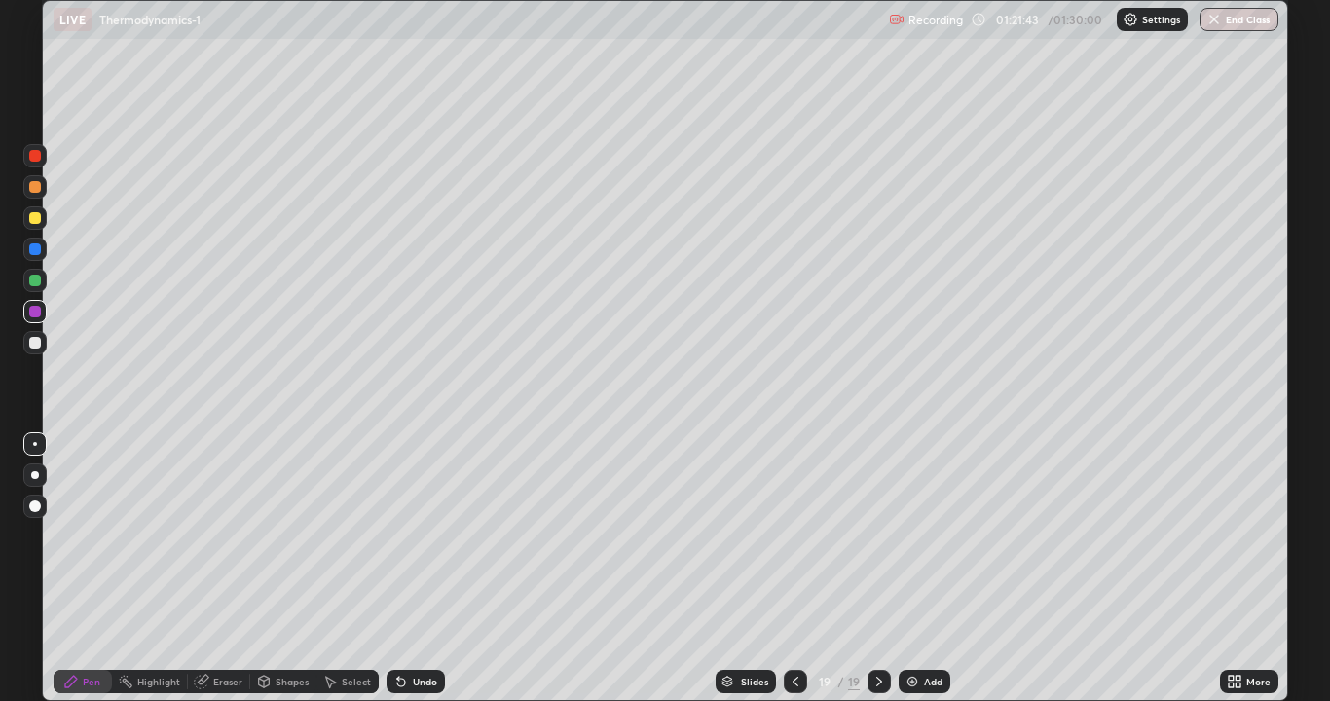
click at [413, 569] on div "Undo" at bounding box center [425, 682] width 24 height 10
click at [409, 569] on div "Undo" at bounding box center [416, 681] width 58 height 23
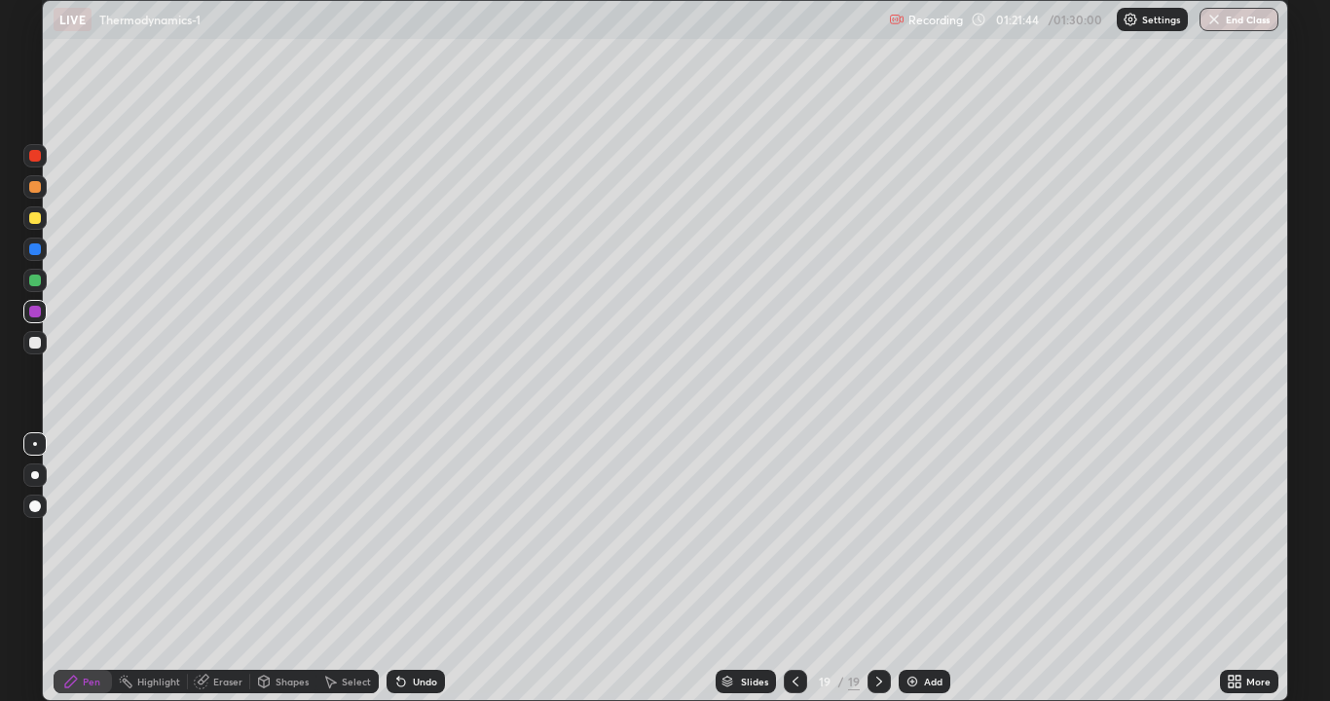
click at [413, 569] on div "Undo" at bounding box center [425, 682] width 24 height 10
click at [410, 569] on div "Undo" at bounding box center [416, 681] width 58 height 23
click at [413, 569] on div "Undo" at bounding box center [425, 682] width 24 height 10
click at [414, 569] on div "Undo" at bounding box center [425, 682] width 24 height 10
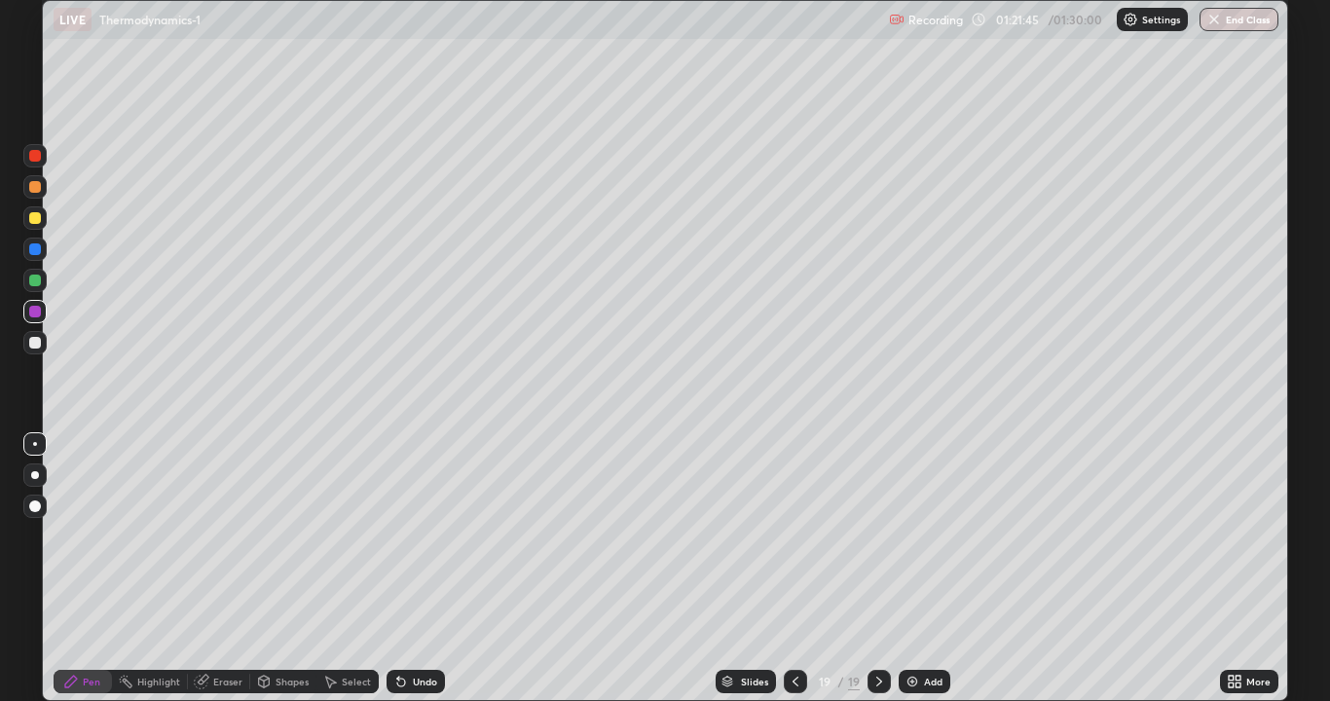
click at [417, 569] on div "Undo" at bounding box center [425, 682] width 24 height 10
click at [414, 569] on div "Undo" at bounding box center [425, 682] width 24 height 10
click at [416, 569] on div "Undo" at bounding box center [425, 682] width 24 height 10
click at [934, 569] on div "Add" at bounding box center [933, 682] width 18 height 10
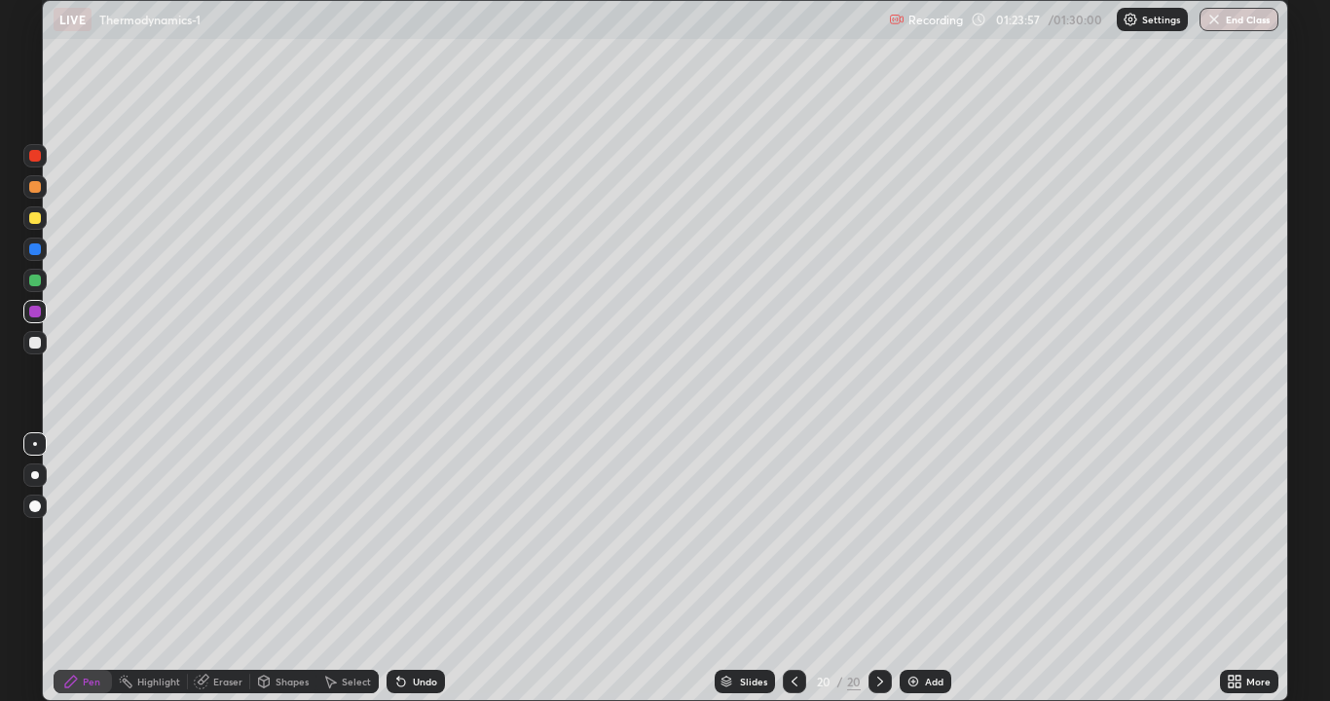
click at [39, 219] on div at bounding box center [35, 218] width 12 height 12
click at [27, 348] on div at bounding box center [34, 342] width 23 height 23
click at [37, 225] on div at bounding box center [34, 217] width 23 height 23
click at [413, 569] on div "Undo" at bounding box center [416, 681] width 58 height 23
click at [37, 342] on div at bounding box center [35, 343] width 12 height 12
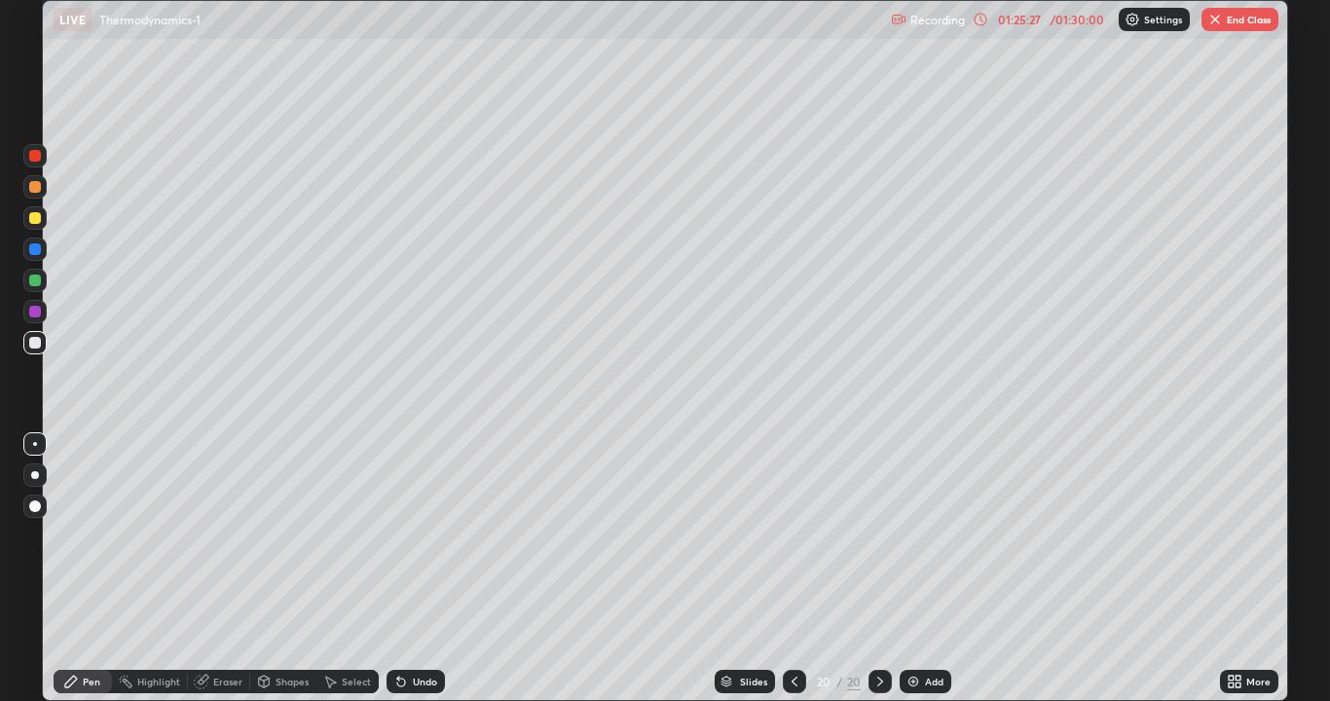
click at [39, 346] on div at bounding box center [35, 343] width 12 height 12
click at [920, 569] on div "Add" at bounding box center [926, 681] width 52 height 23
click at [34, 306] on div at bounding box center [35, 312] width 12 height 12
click at [28, 214] on div at bounding box center [34, 217] width 23 height 23
click at [1246, 18] on button "End Class" at bounding box center [1239, 19] width 77 height 23
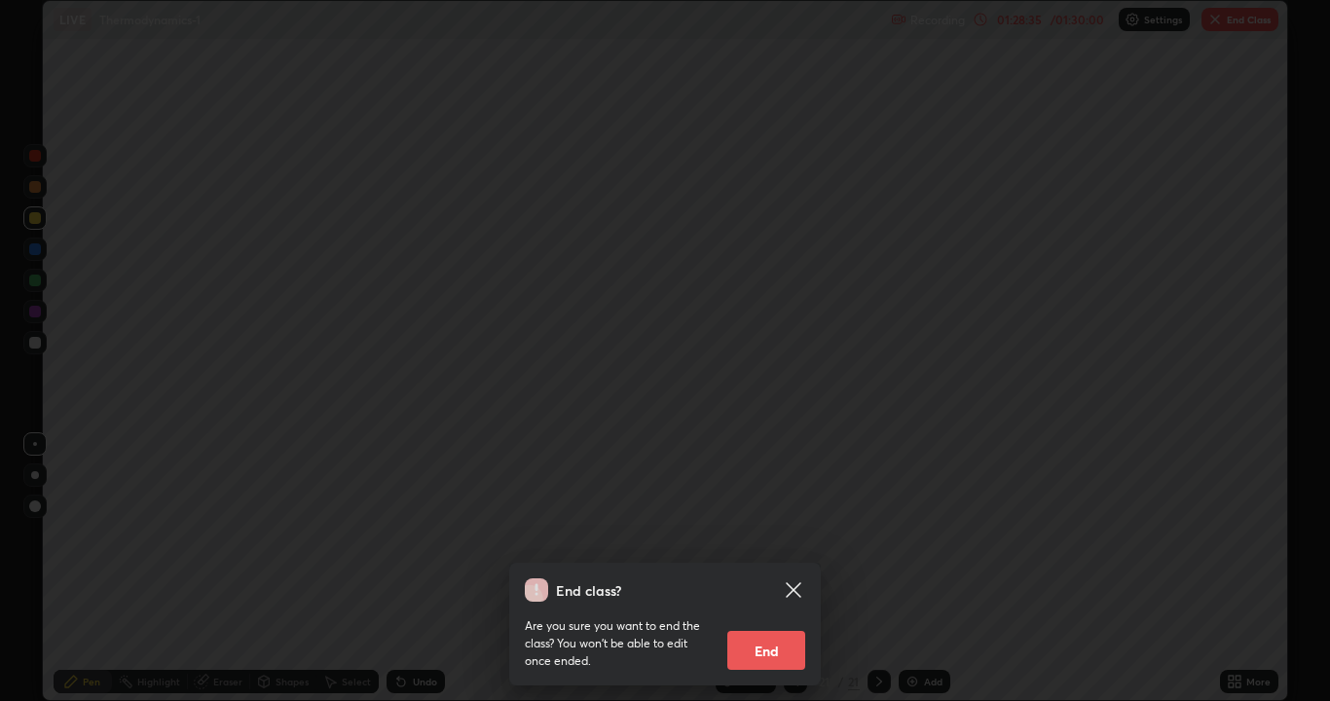
click at [780, 569] on button "End" at bounding box center [766, 650] width 78 height 39
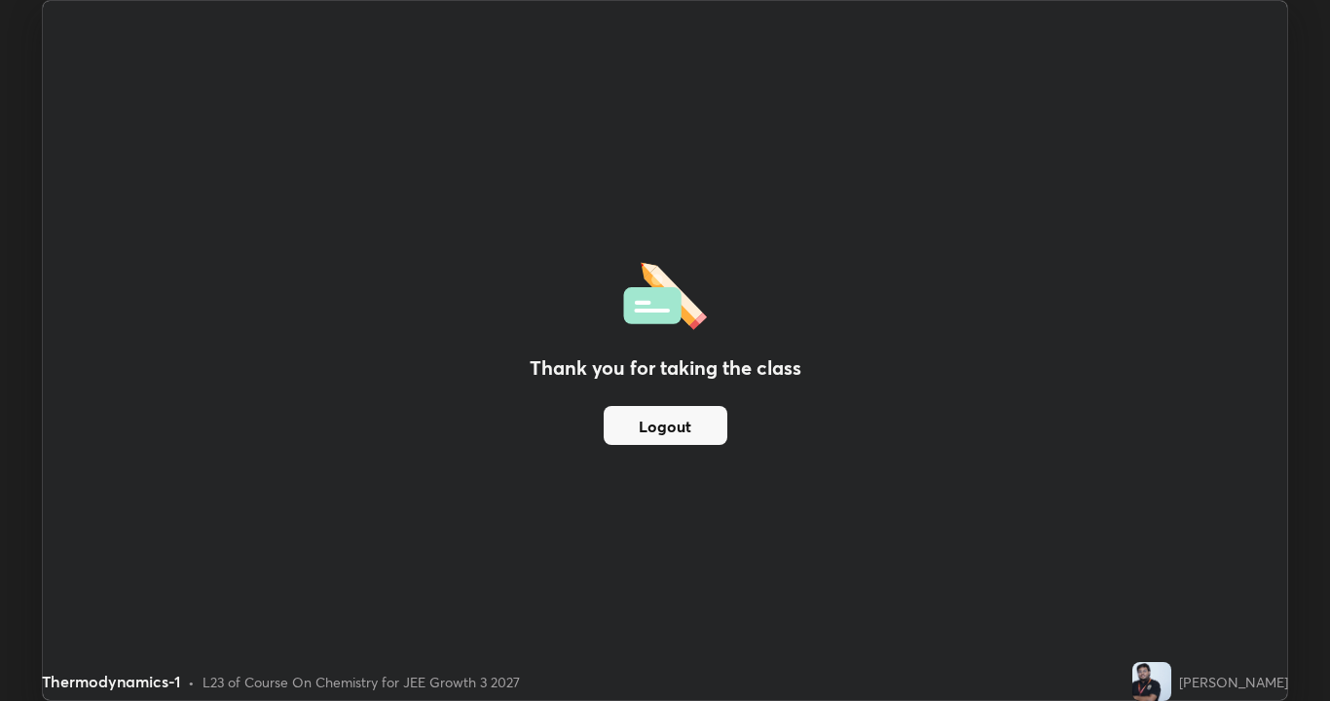
click at [698, 424] on button "Logout" at bounding box center [666, 425] width 124 height 39
